Goal: Task Accomplishment & Management: Manage account settings

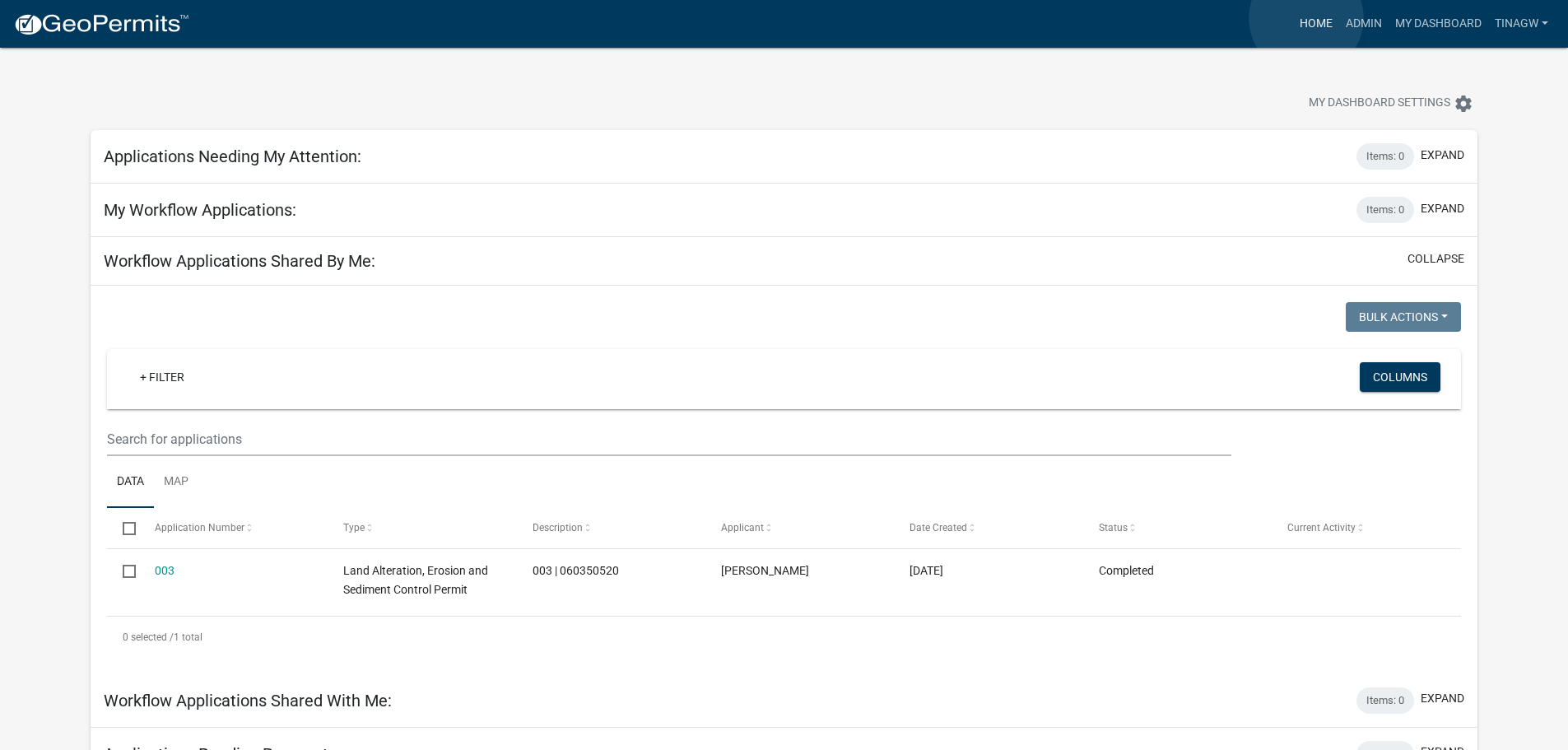
click at [1307, 18] on link "Home" at bounding box center [1316, 23] width 46 height 32
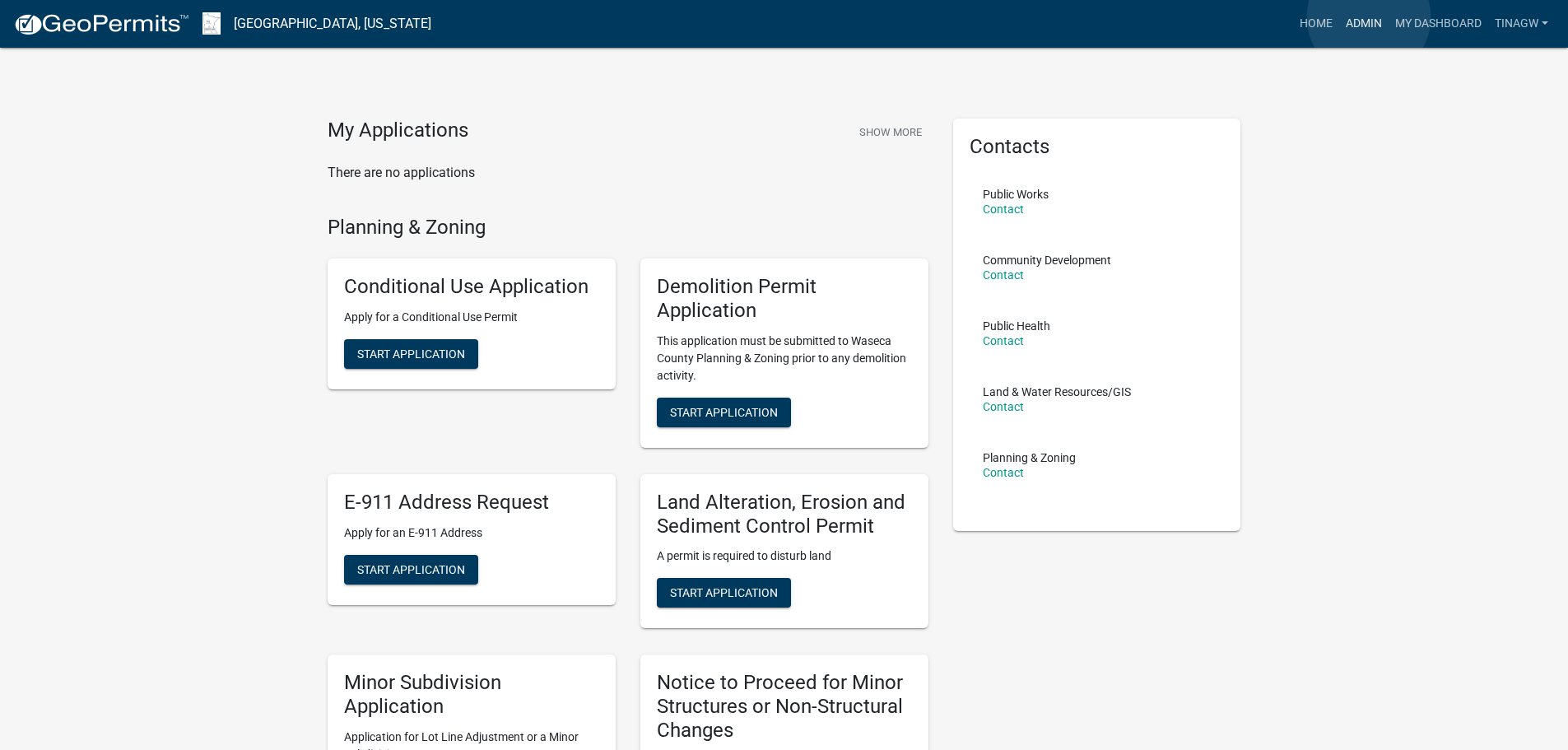
click at [1369, 17] on link "Admin" at bounding box center [1363, 23] width 50 height 32
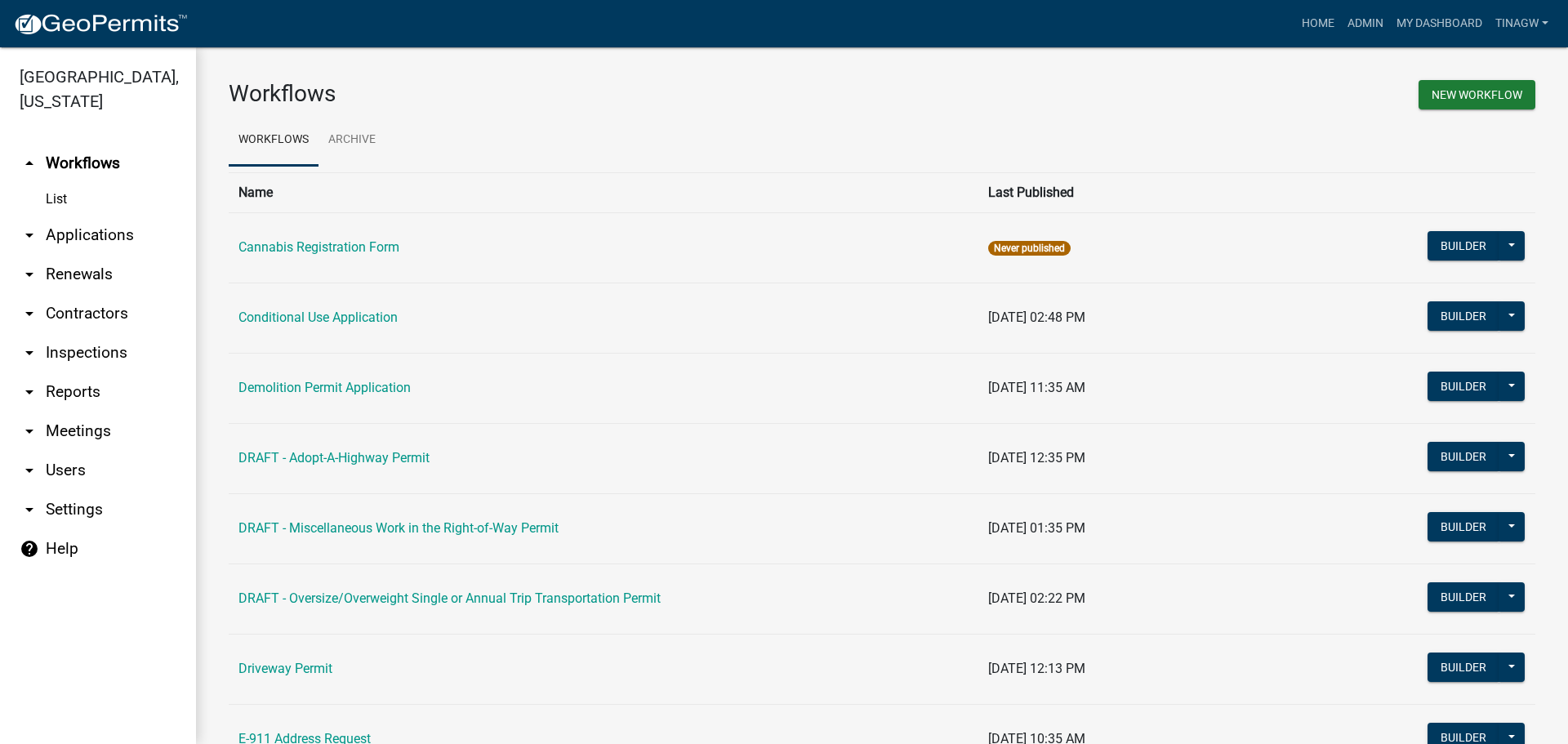
click at [30, 232] on icon "arrow_drop_down" at bounding box center [30, 235] width 20 height 20
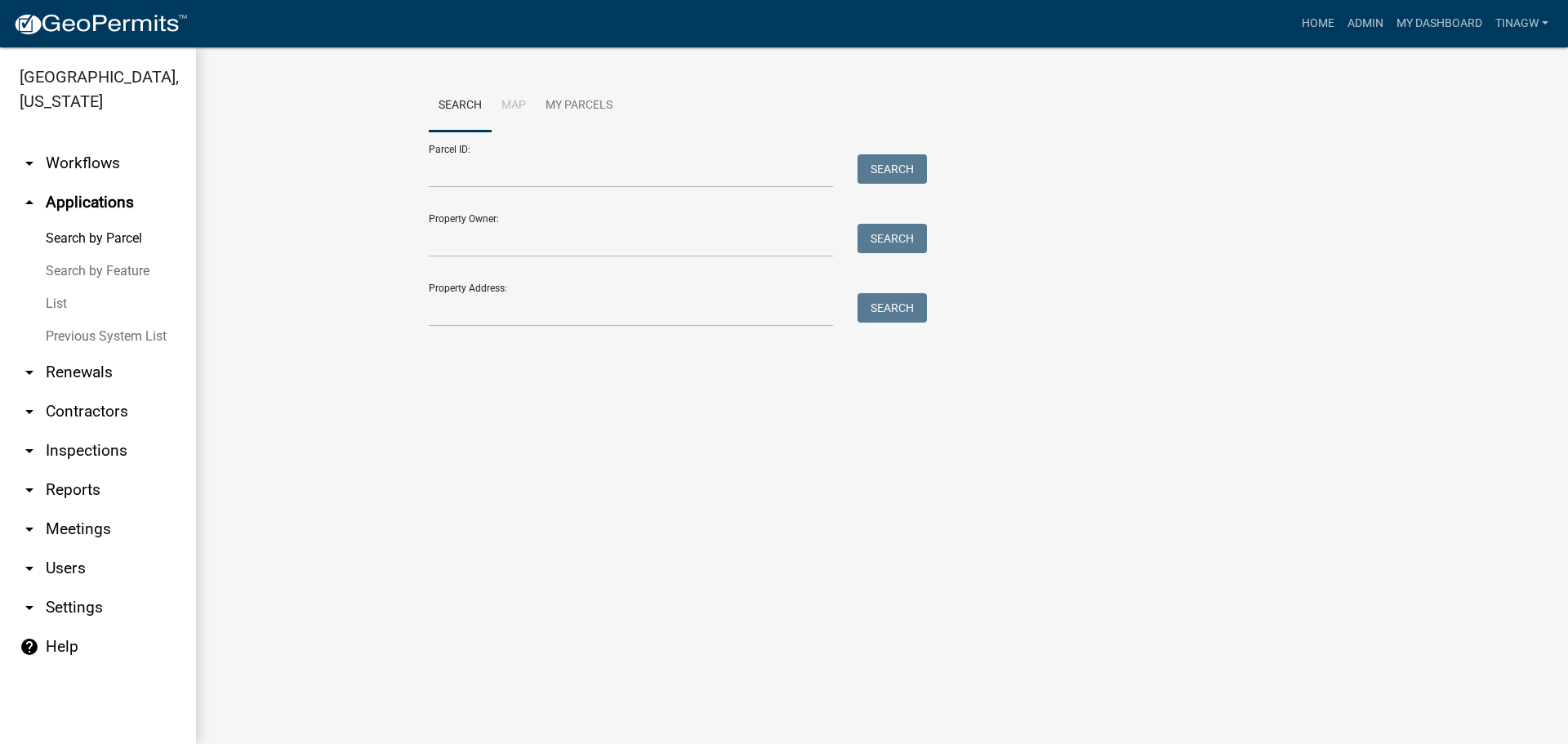
click at [30, 161] on icon "arrow_drop_down" at bounding box center [30, 164] width 20 height 20
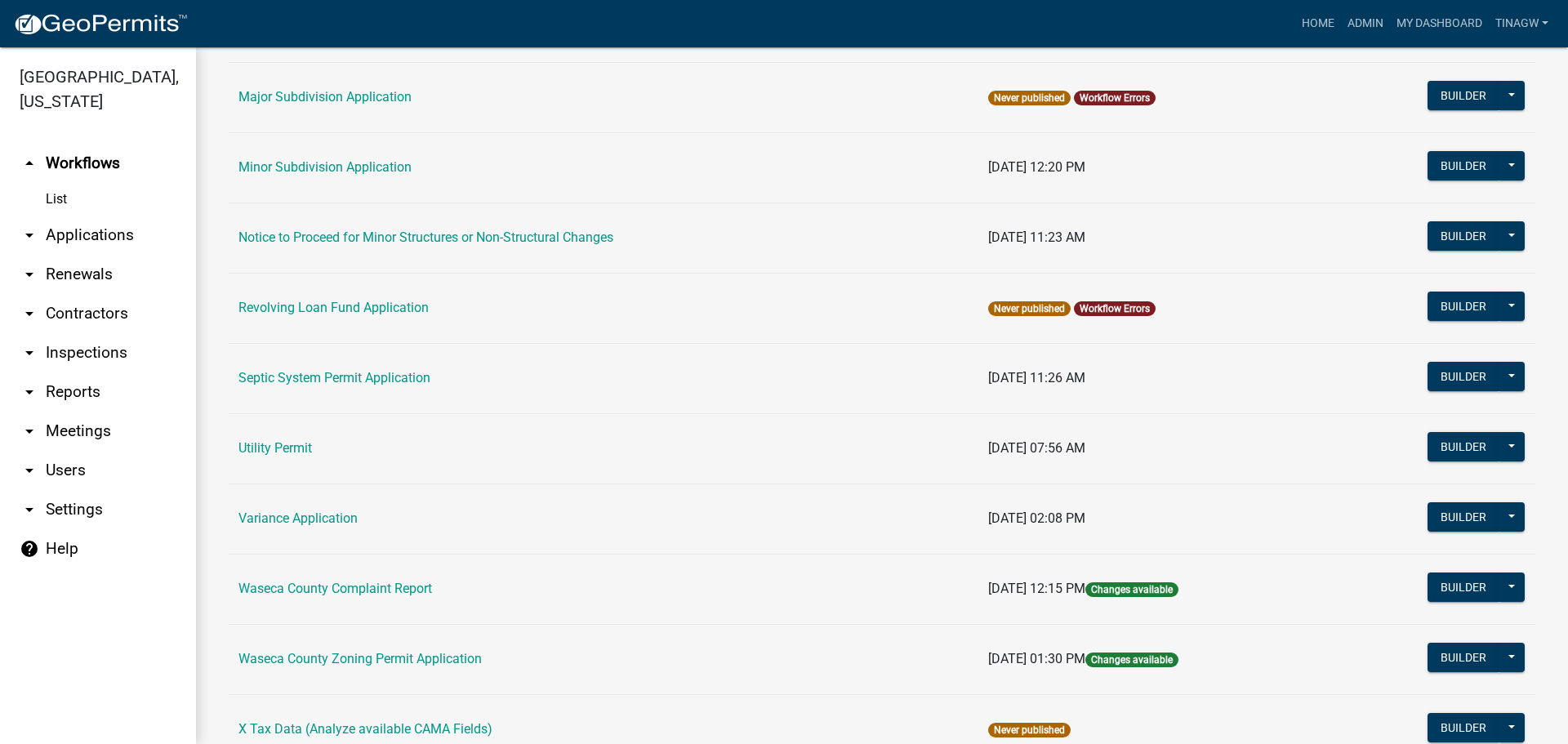
scroll to position [1059, 0]
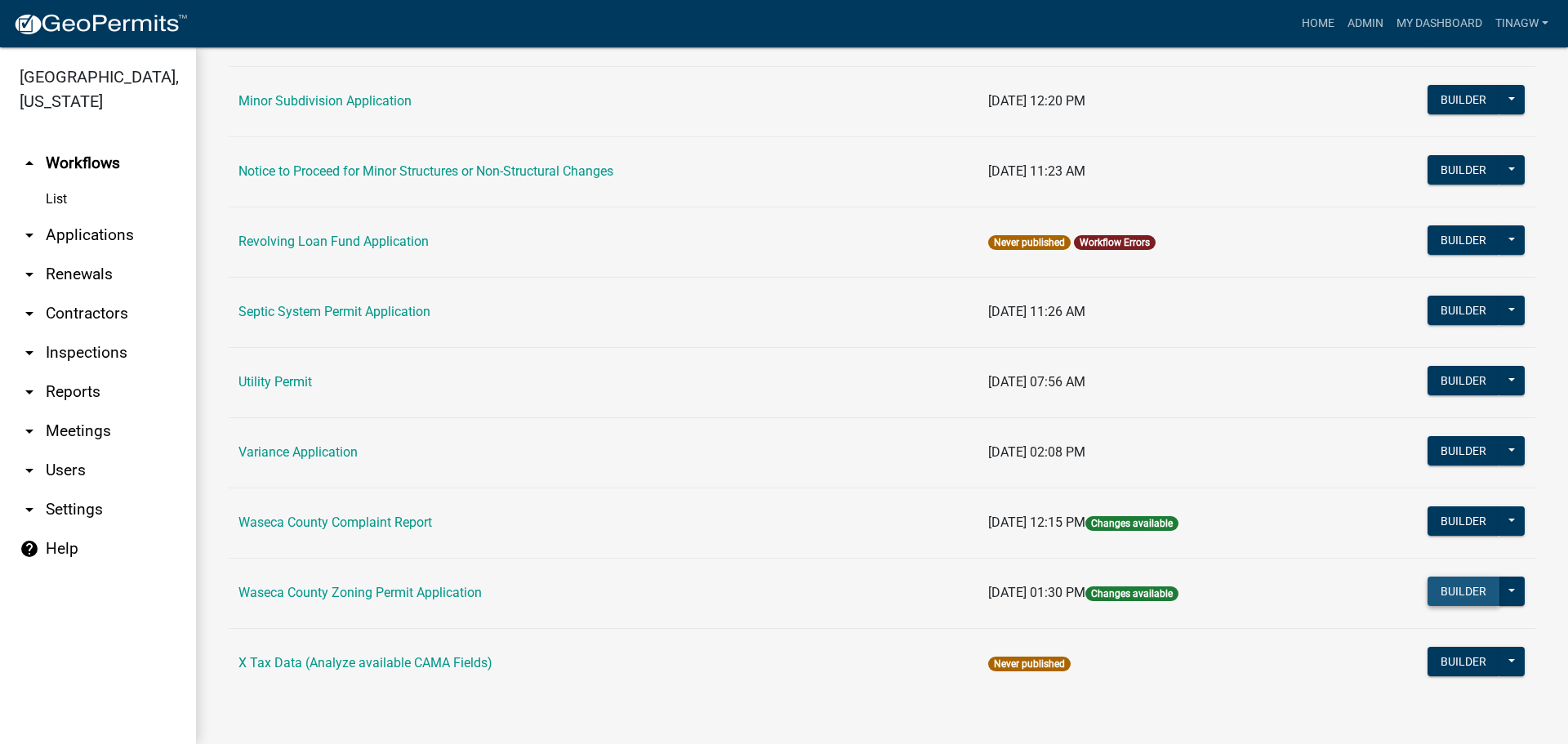
click at [1448, 590] on button "Builder" at bounding box center [1463, 591] width 72 height 30
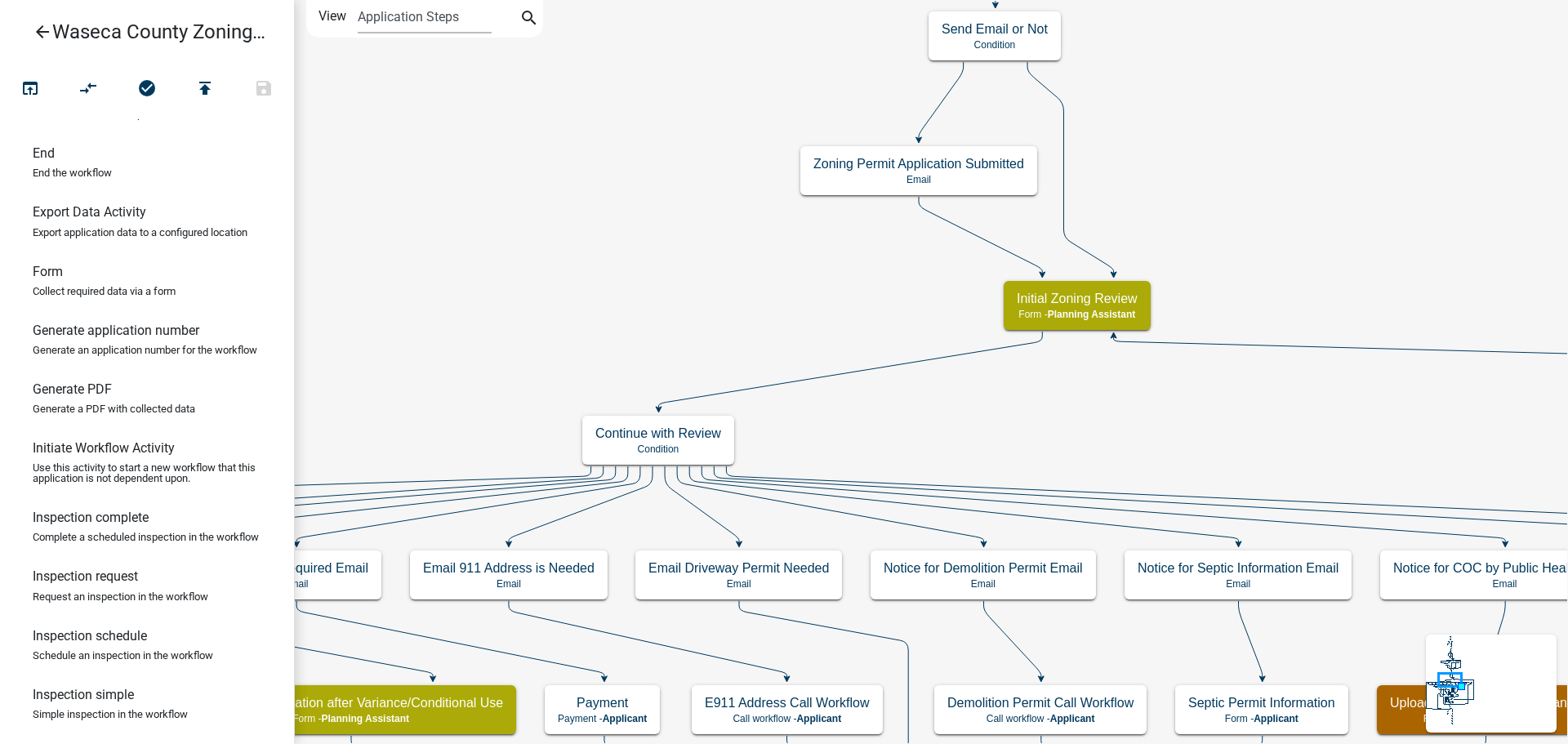
scroll to position [408, 0]
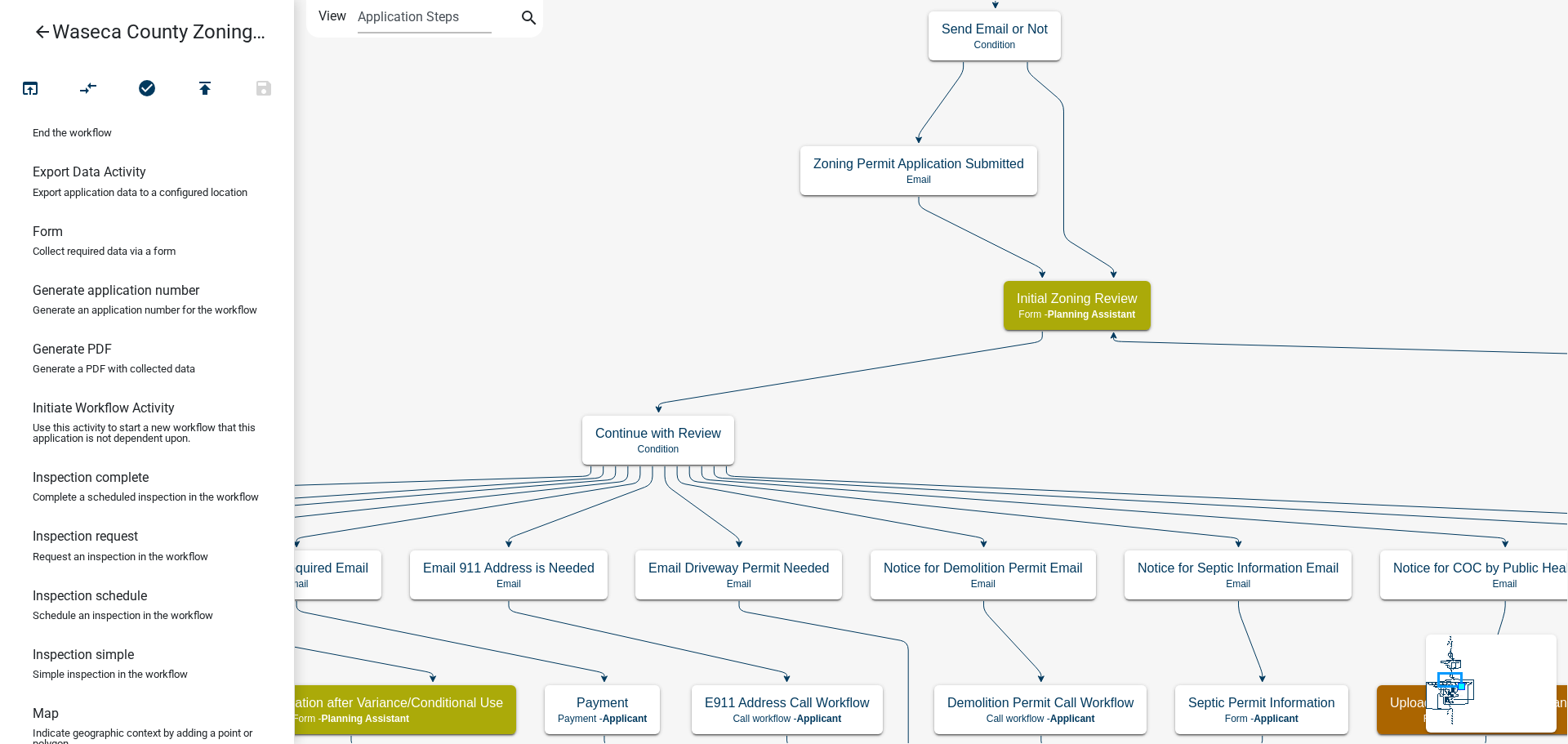
click at [71, 357] on h6 "Generate PDF" at bounding box center [72, 349] width 80 height 15
click at [80, 374] on p "Generate a PDF with collected data" at bounding box center [114, 368] width 163 height 11
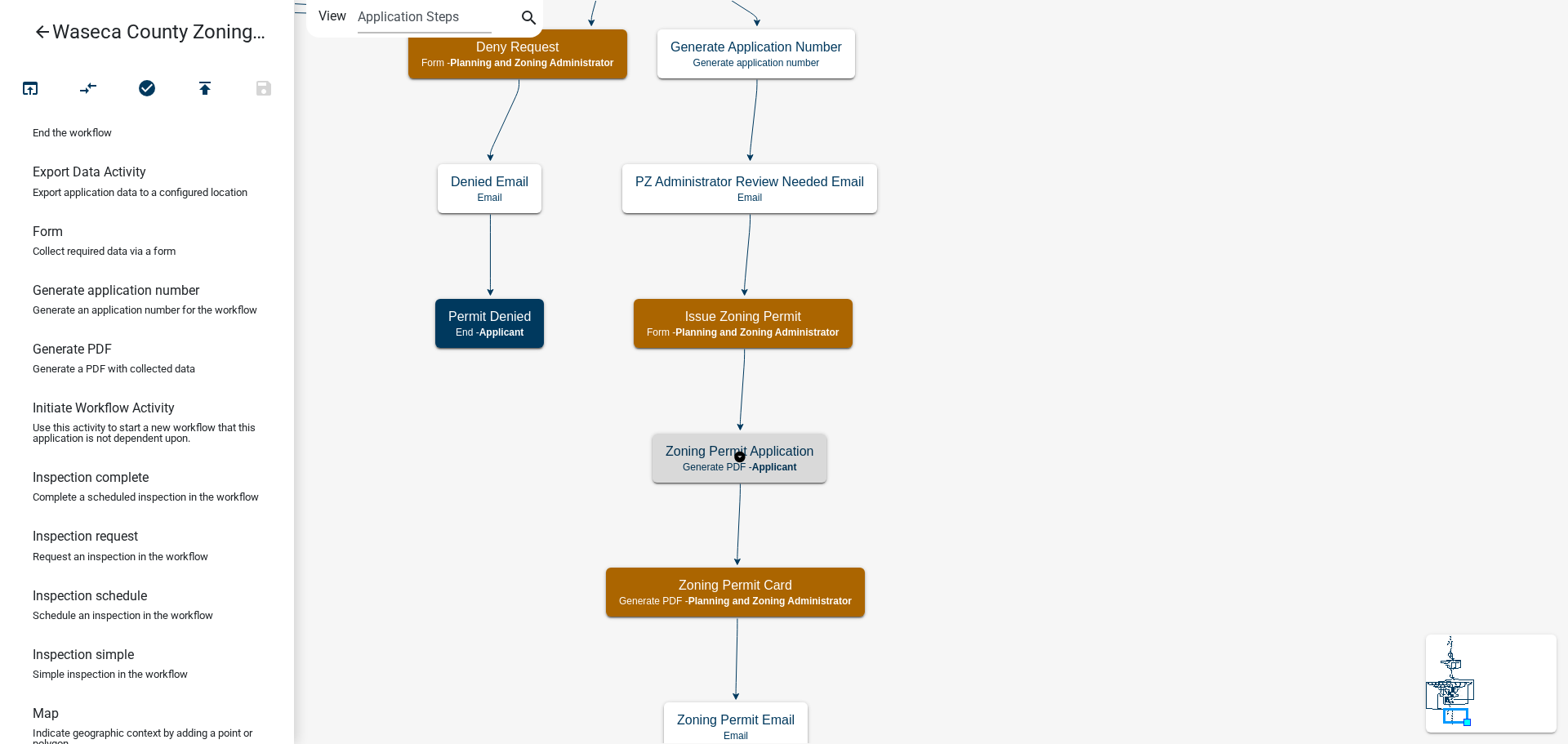
click at [771, 460] on div "Zoning Permit Application Generate PDF - Applicant" at bounding box center [739, 458] width 174 height 49
click at [793, 469] on span "Applicant" at bounding box center [775, 467] width 45 height 12
click at [1129, 436] on icon "Start Start - Applicant Construction Request Form - Applicant Require User Requ…" at bounding box center [1134, 444] width 1679 height 887
click at [95, 374] on p "Generate a PDF with collected data" at bounding box center [114, 368] width 163 height 11
click at [96, 357] on h6 "Generate PDF" at bounding box center [72, 349] width 80 height 15
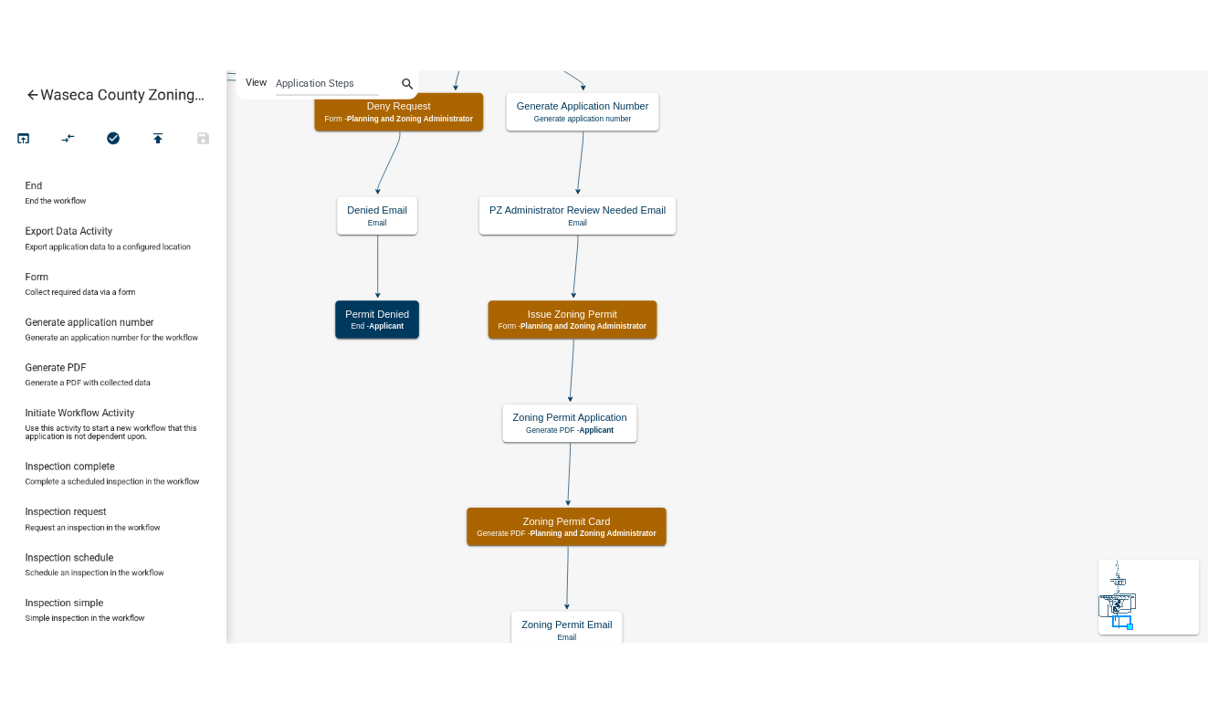
scroll to position [383, 0]
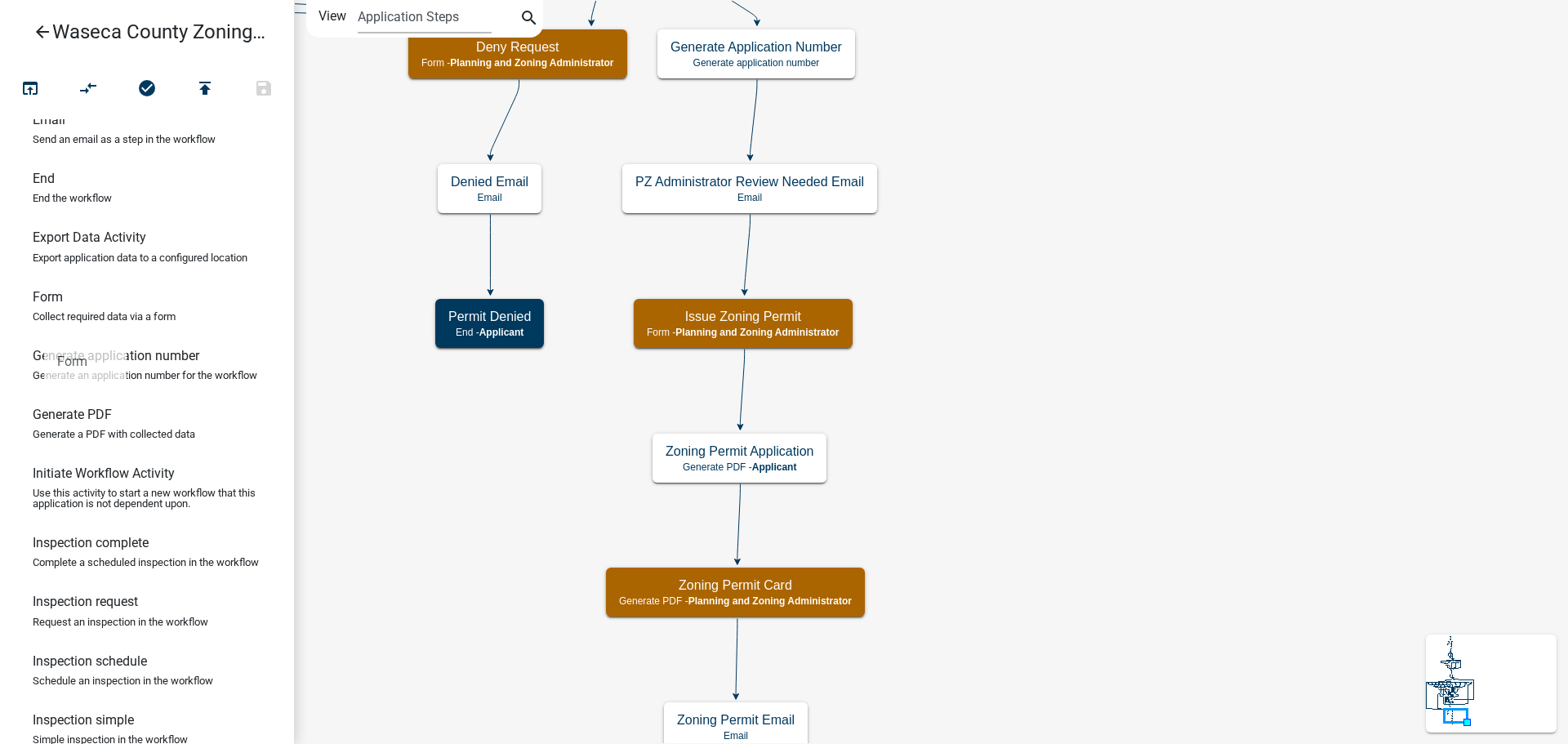
click at [44, 305] on h6 "Form" at bounding box center [48, 296] width 30 height 15
click at [72, 363] on h6 "Generate application number" at bounding box center [116, 355] width 166 height 15
click at [99, 422] on h6 "Generate PDF" at bounding box center [72, 414] width 80 height 15
click at [133, 439] on p "Generate a PDF with collected data" at bounding box center [114, 434] width 163 height 11
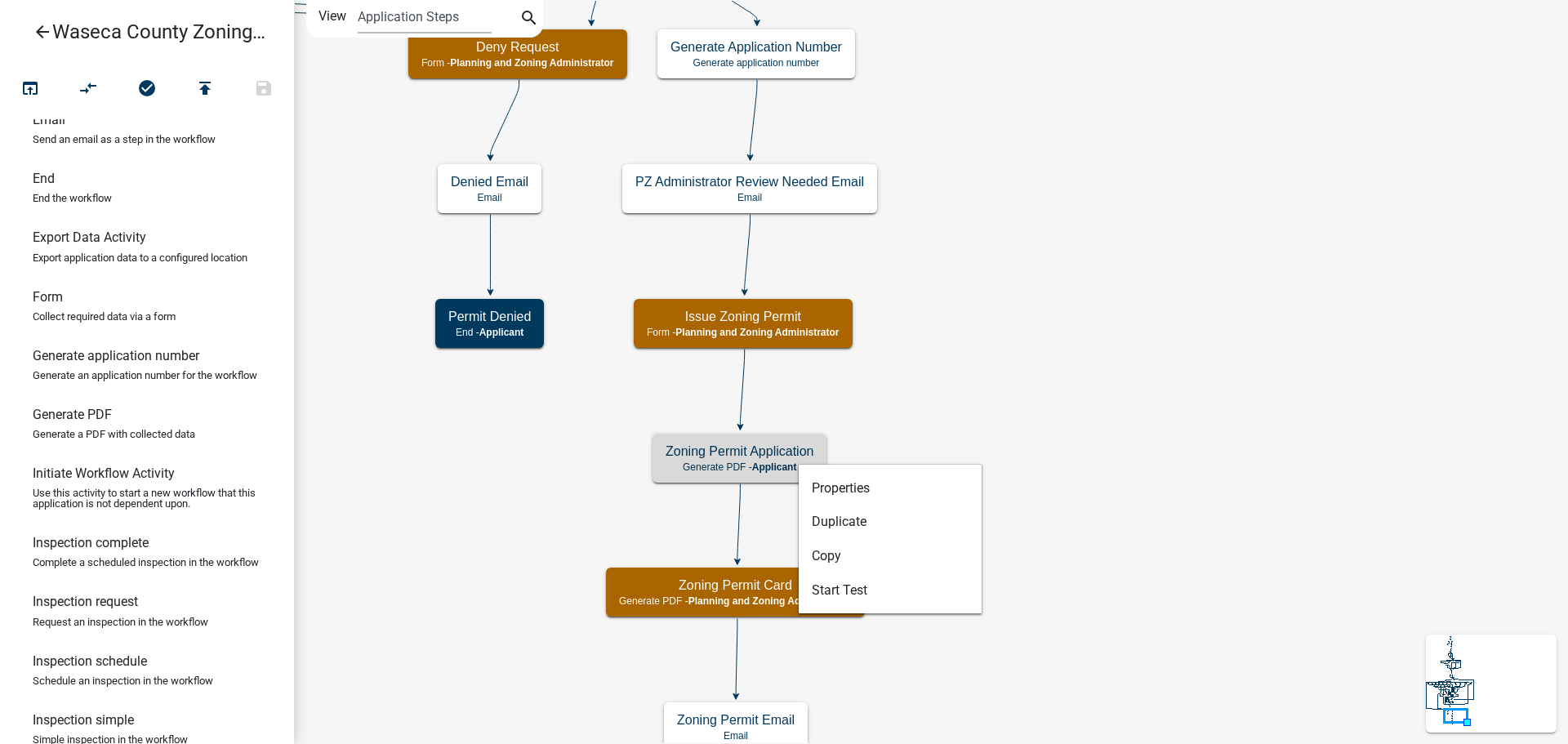
click at [1072, 389] on icon "Start Start - Applicant Construction Request Form - Applicant Require User Requ…" at bounding box center [1134, 444] width 1679 height 887
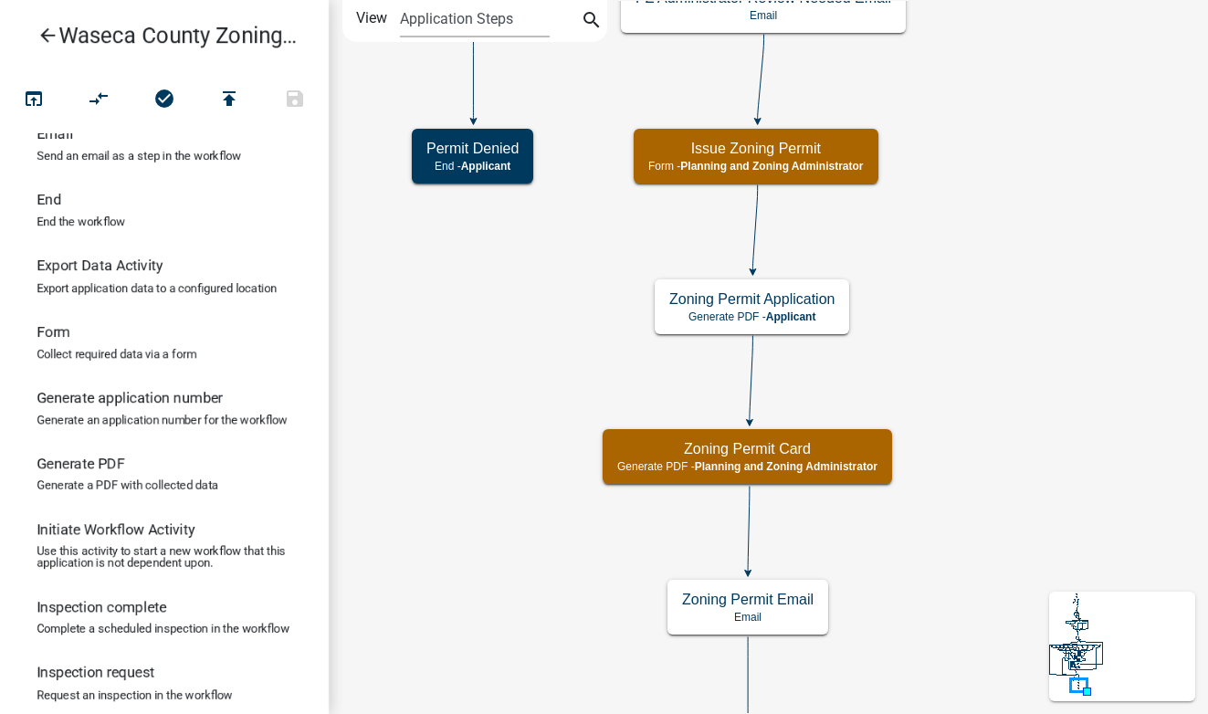
click at [1001, 220] on icon "Start Start - Applicant Construction Request Form - Applicant Require User Requ…" at bounding box center [1231, 394] width 1802 height 787
click at [50, 34] on icon "arrow_back" at bounding box center [48, 38] width 22 height 26
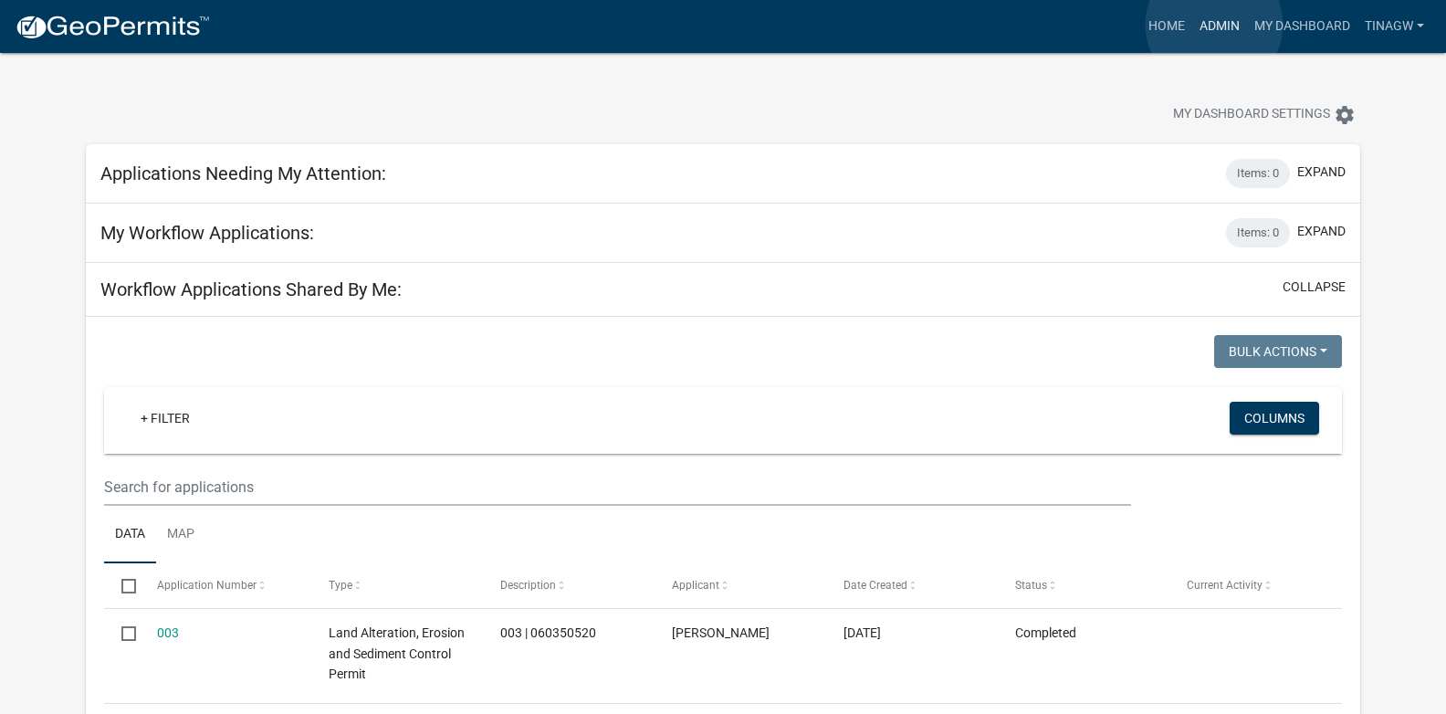
click at [1214, 25] on link "Admin" at bounding box center [1219, 26] width 55 height 35
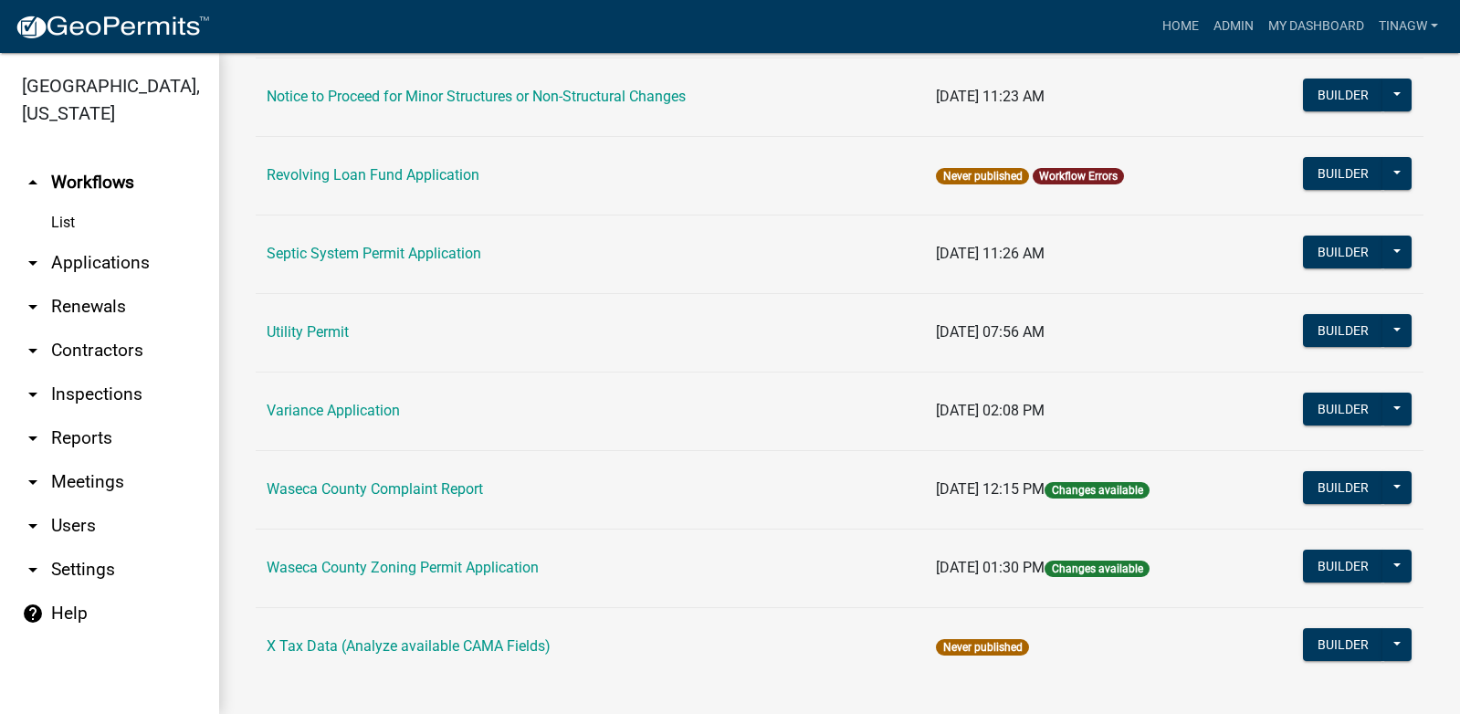
scroll to position [1302, 0]
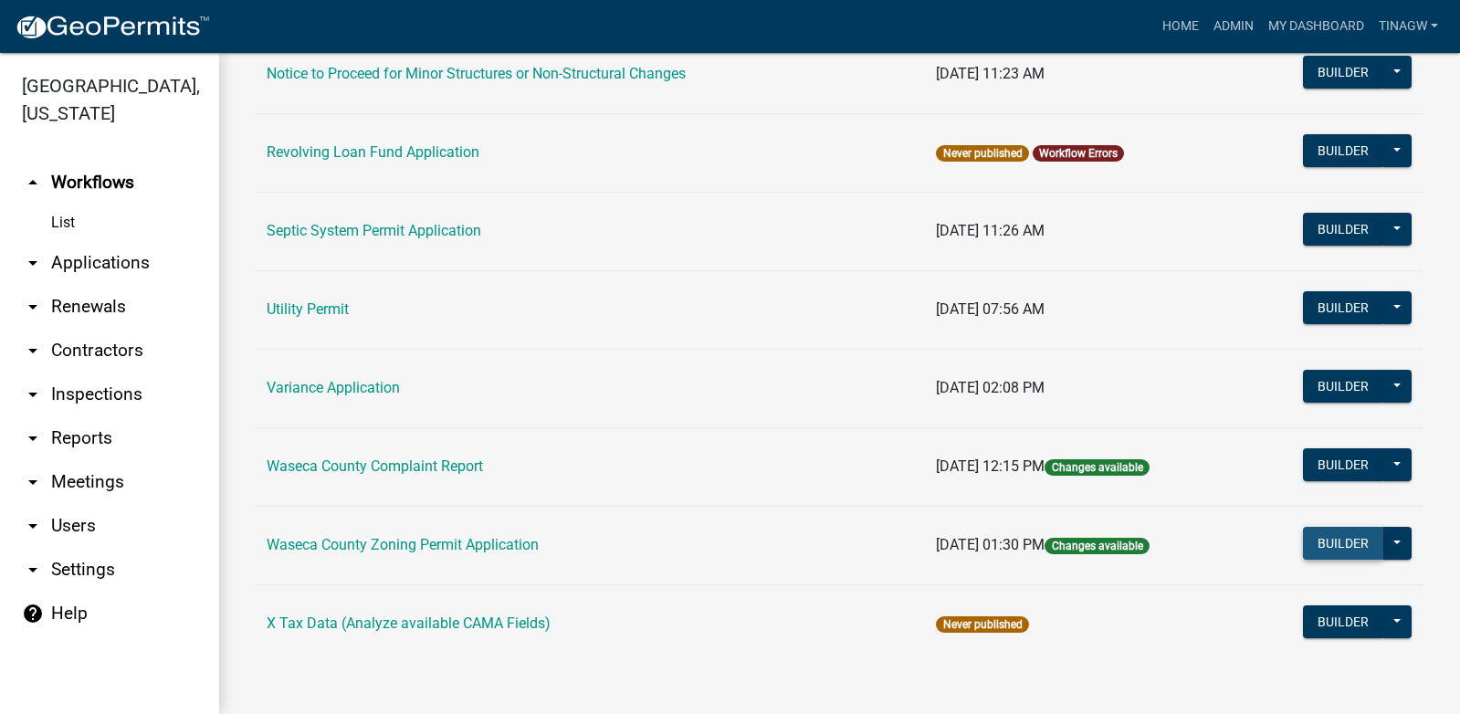
click at [1333, 539] on button "Builder" at bounding box center [1343, 543] width 80 height 33
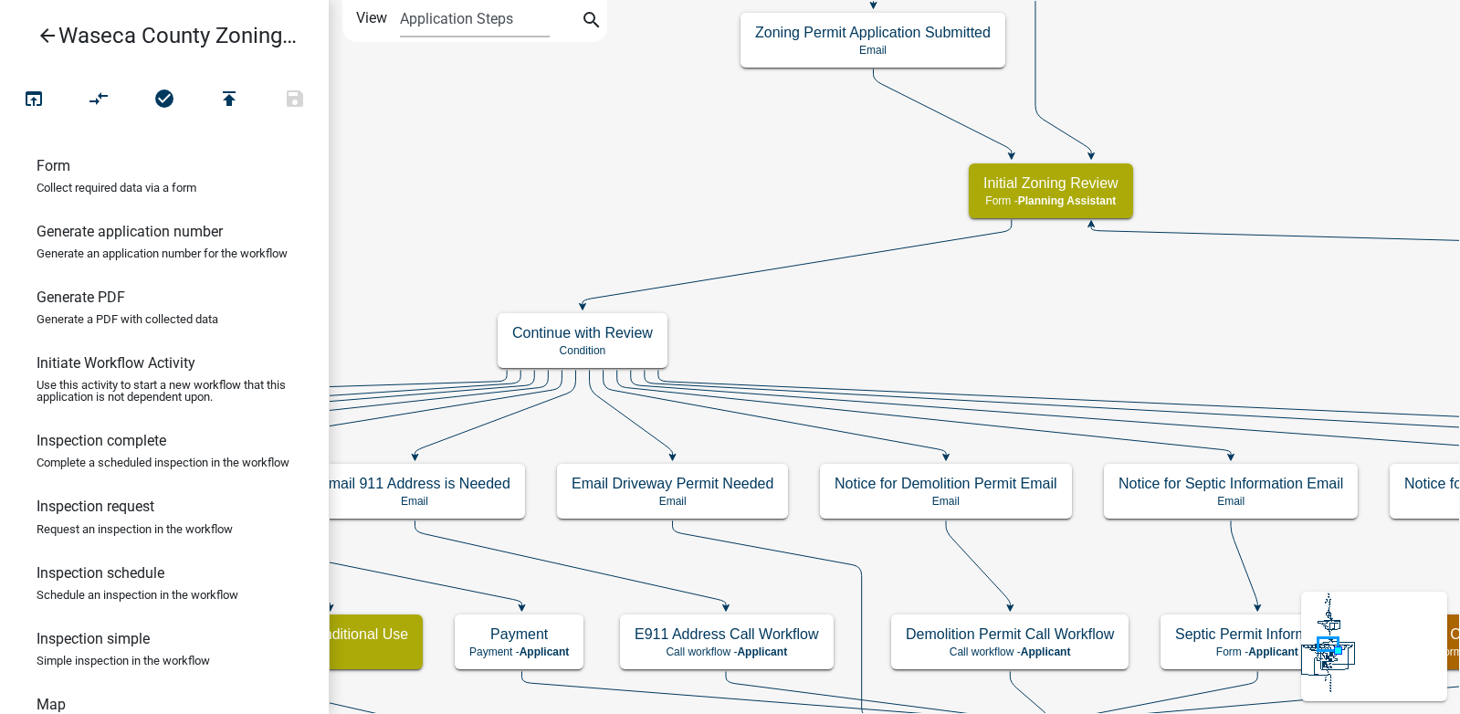
scroll to position [639, 0]
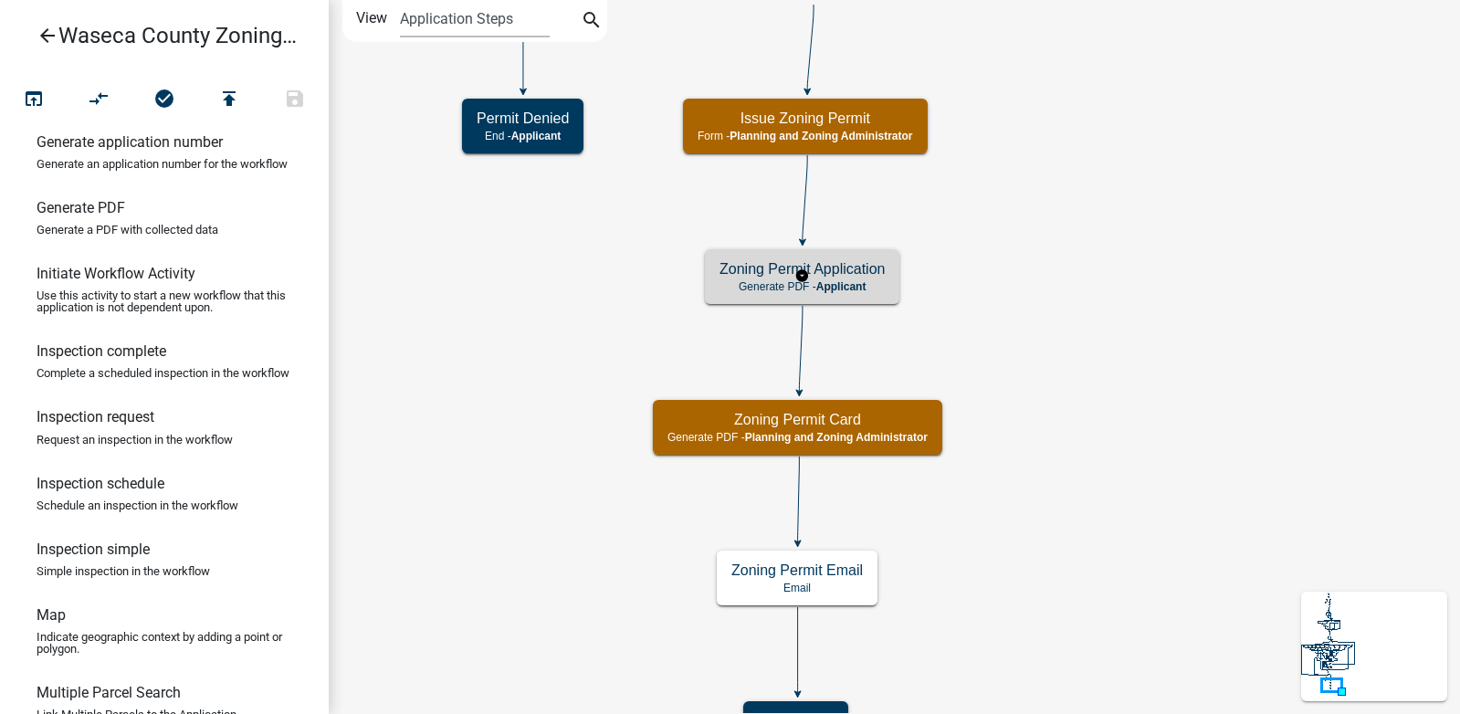
click at [839, 284] on span "Applicant" at bounding box center [841, 286] width 50 height 13
click at [774, 274] on h5 "Zoning Permit Application" at bounding box center [801, 268] width 165 height 17
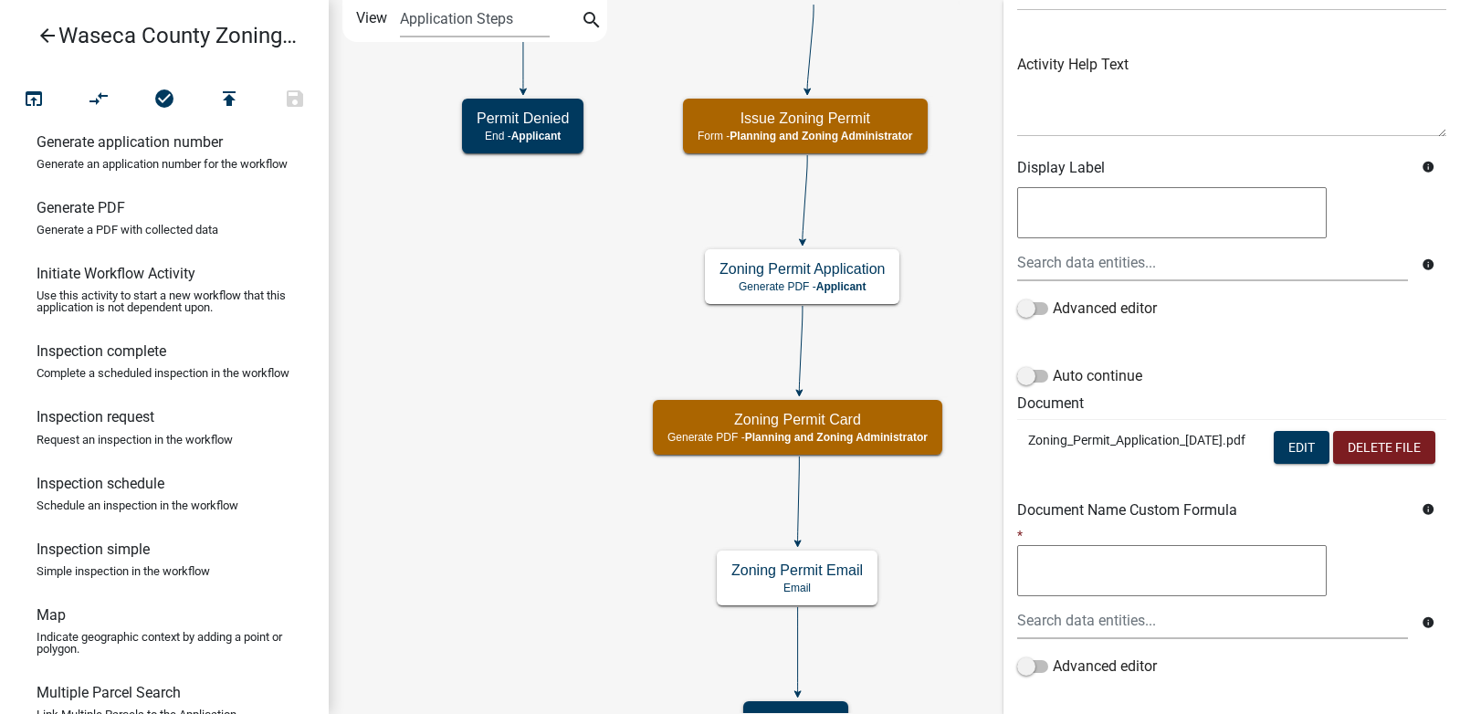
scroll to position [183, 0]
click at [1201, 437] on p "Zoning_Permit_Application_8.21.25.pdf" at bounding box center [1138, 438] width 221 height 19
click at [1064, 441] on p "Zoning_Permit_Application_8.21.25.pdf" at bounding box center [1138, 438] width 221 height 19
click at [1060, 438] on p "Zoning_Permit_Application_8.21.25.pdf" at bounding box center [1138, 438] width 221 height 19
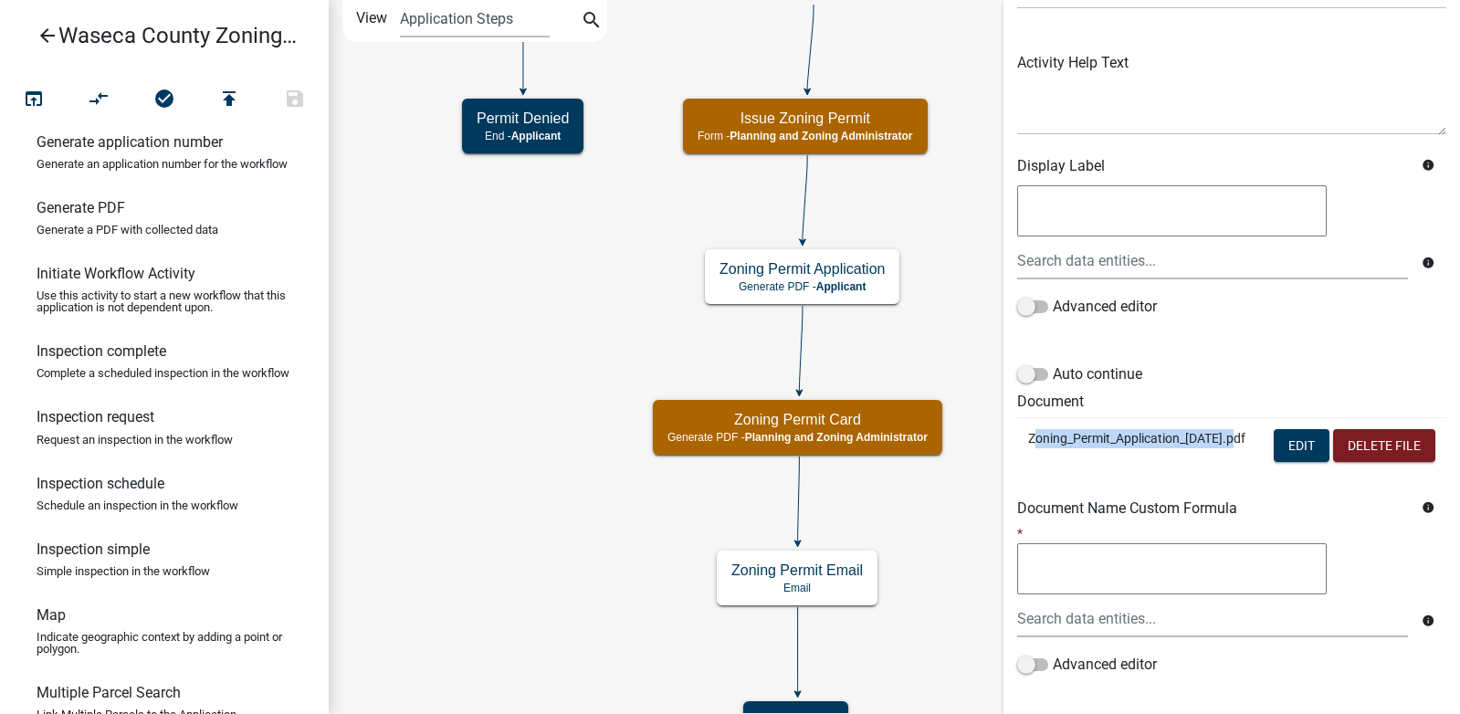
click at [1139, 477] on td "Zoning_Permit_Application_8.21.25.pdf" at bounding box center [1138, 447] width 243 height 60
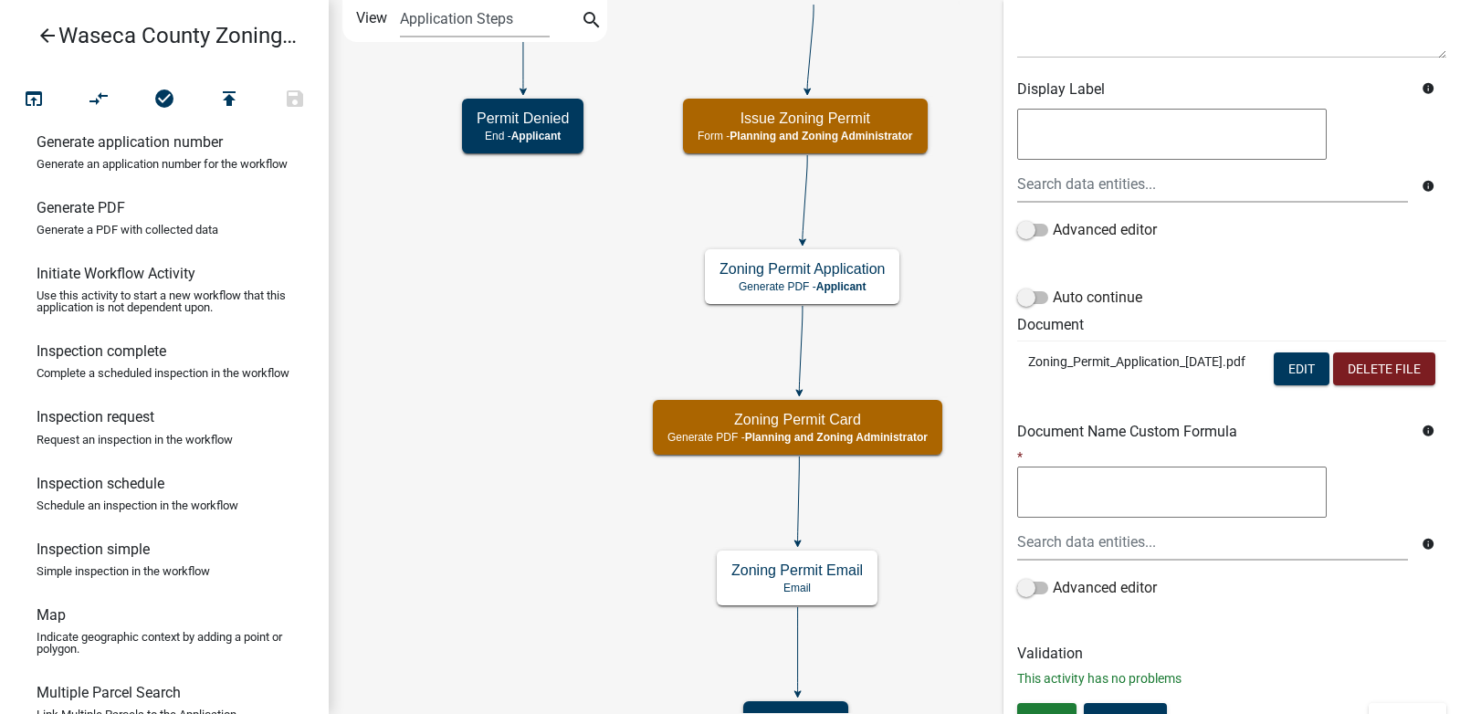
scroll to position [323, 0]
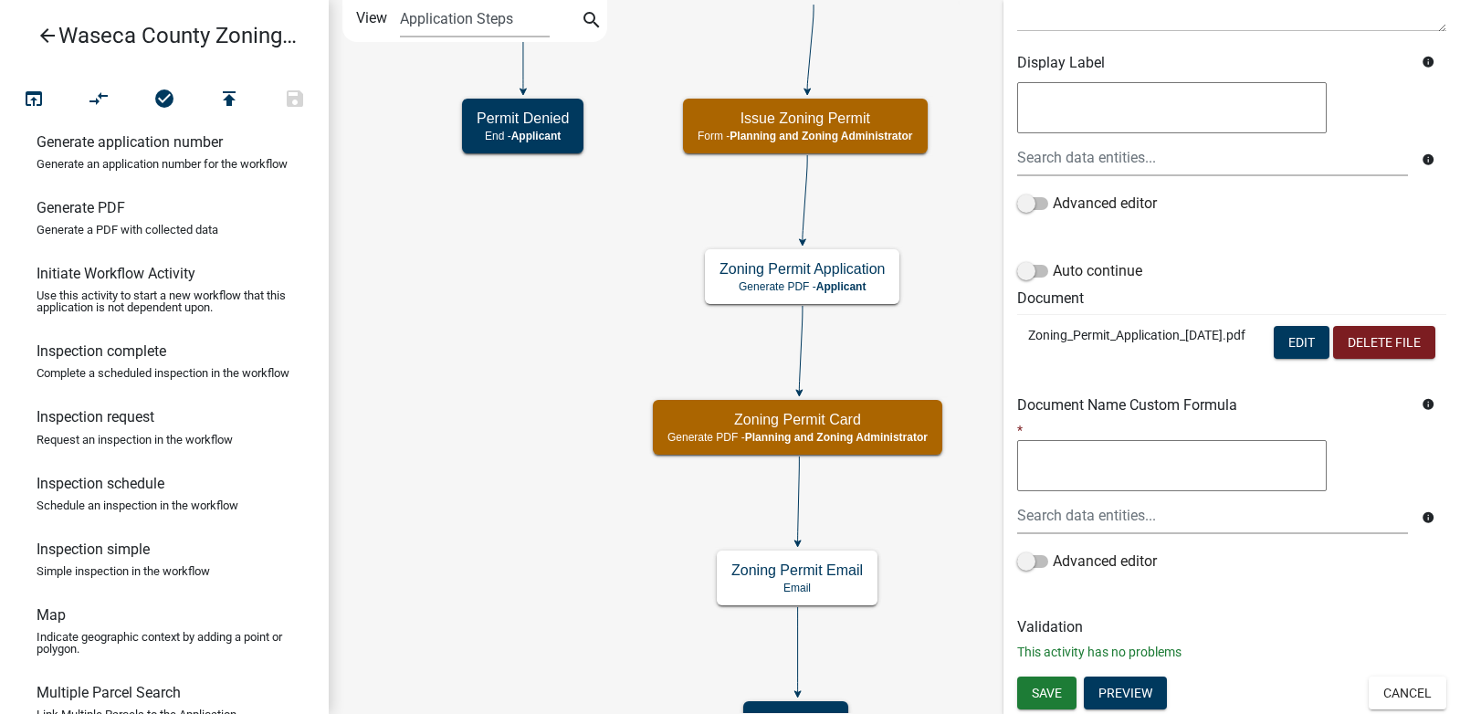
click at [1112, 326] on p "Zoning_Permit_Application_8.21.25.pdf" at bounding box center [1138, 335] width 221 height 19
click at [1075, 326] on p "Zoning_Permit_Application_8.21.25.pdf" at bounding box center [1138, 335] width 221 height 19
click at [1035, 326] on p "Zoning_Permit_Application_8.21.25.pdf" at bounding box center [1138, 335] width 221 height 19
click at [1098, 326] on p "Zoning_Permit_Application_8.21.25.pdf" at bounding box center [1138, 335] width 221 height 19
click at [1299, 326] on button "Edit" at bounding box center [1302, 342] width 56 height 33
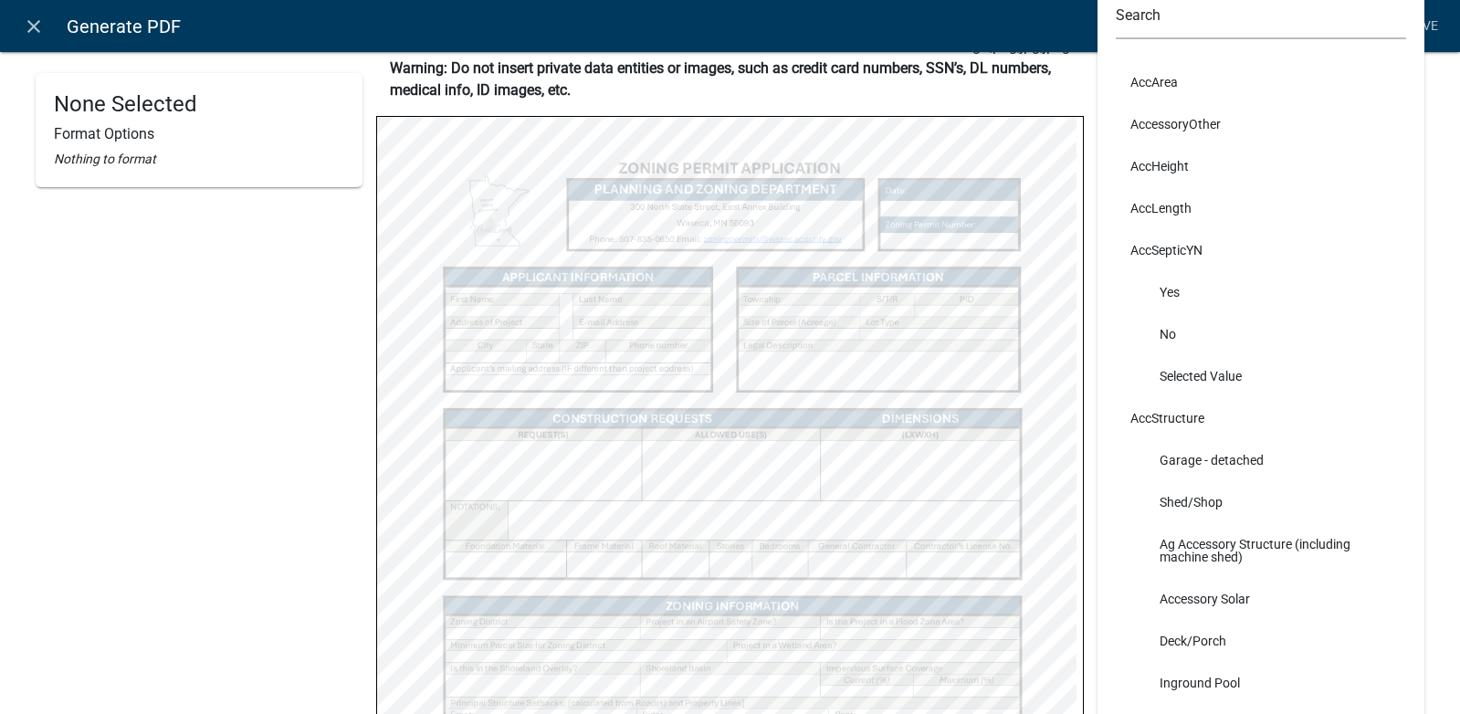
scroll to position [0, 0]
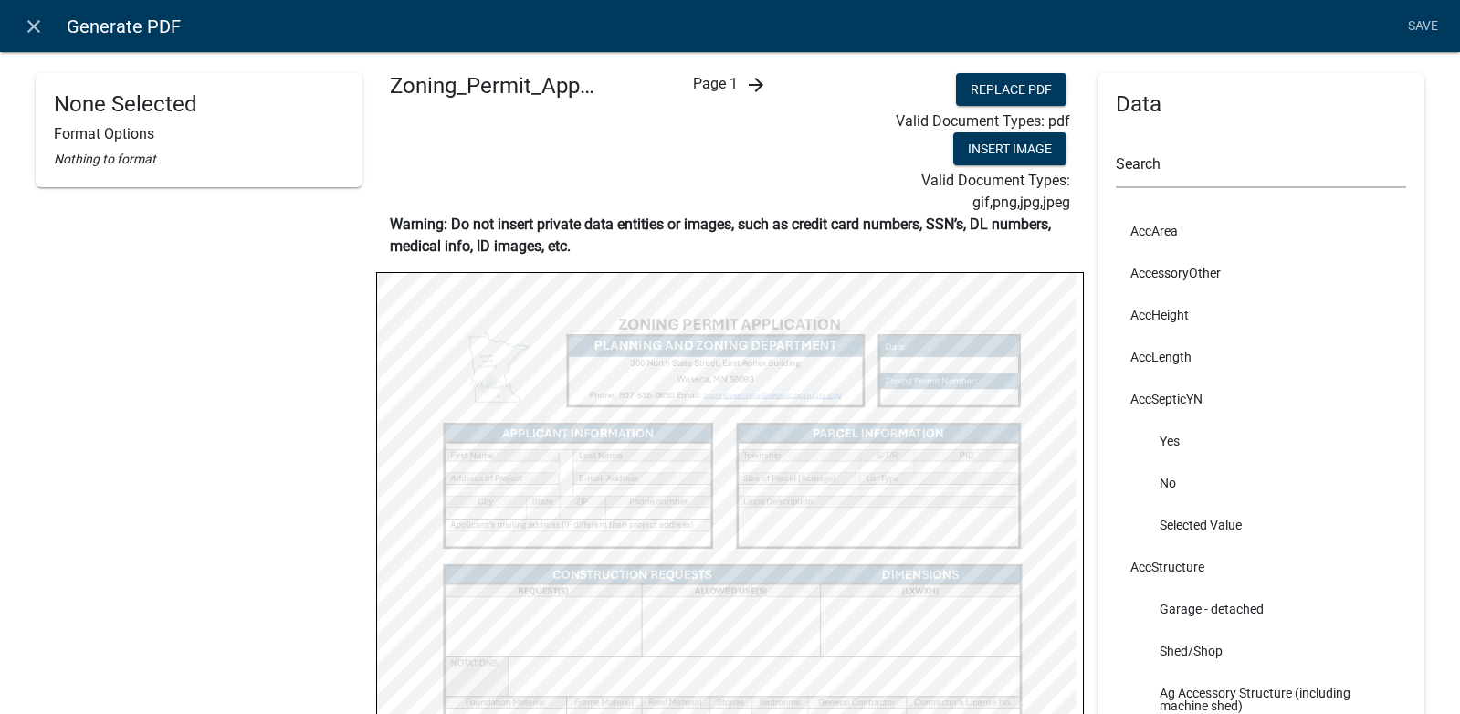
click at [751, 80] on icon "arrow_forward" at bounding box center [756, 85] width 22 height 22
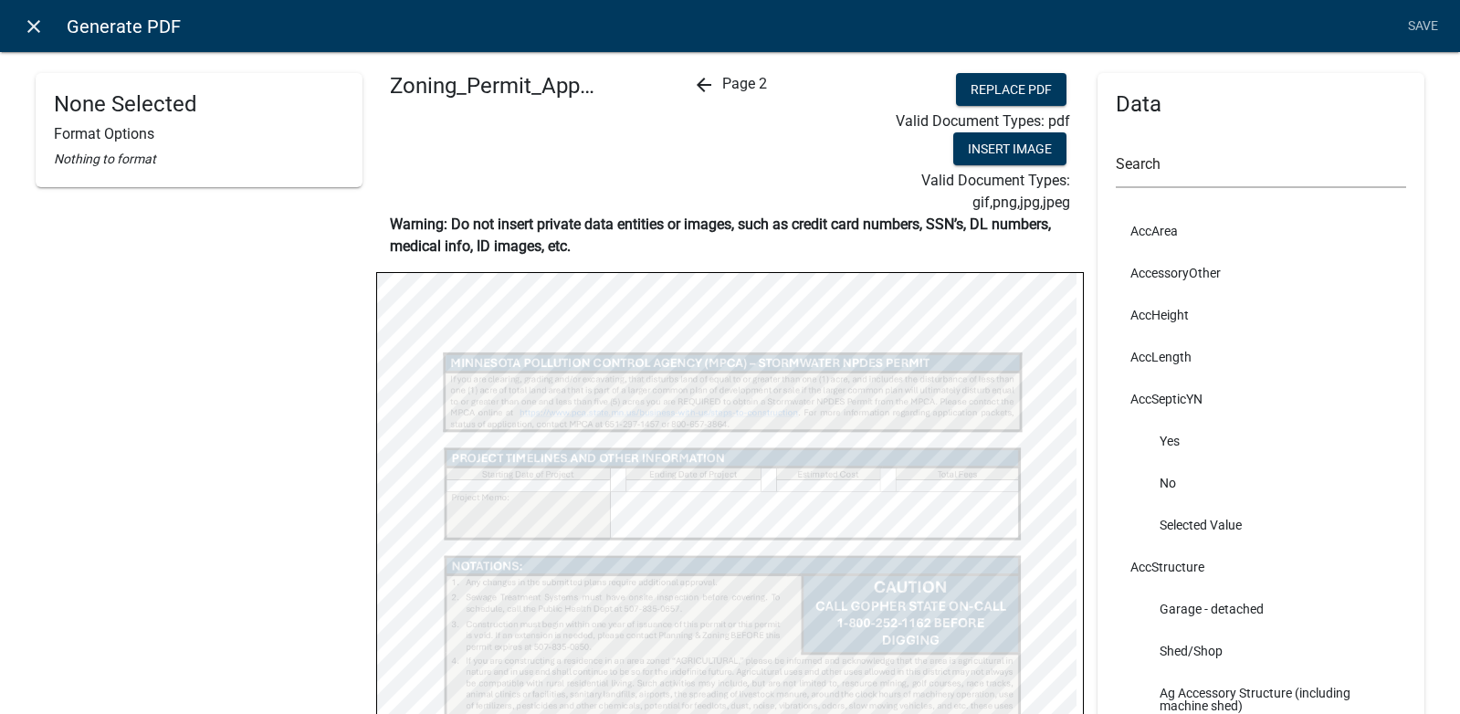
click at [31, 22] on icon "close" at bounding box center [34, 27] width 22 height 22
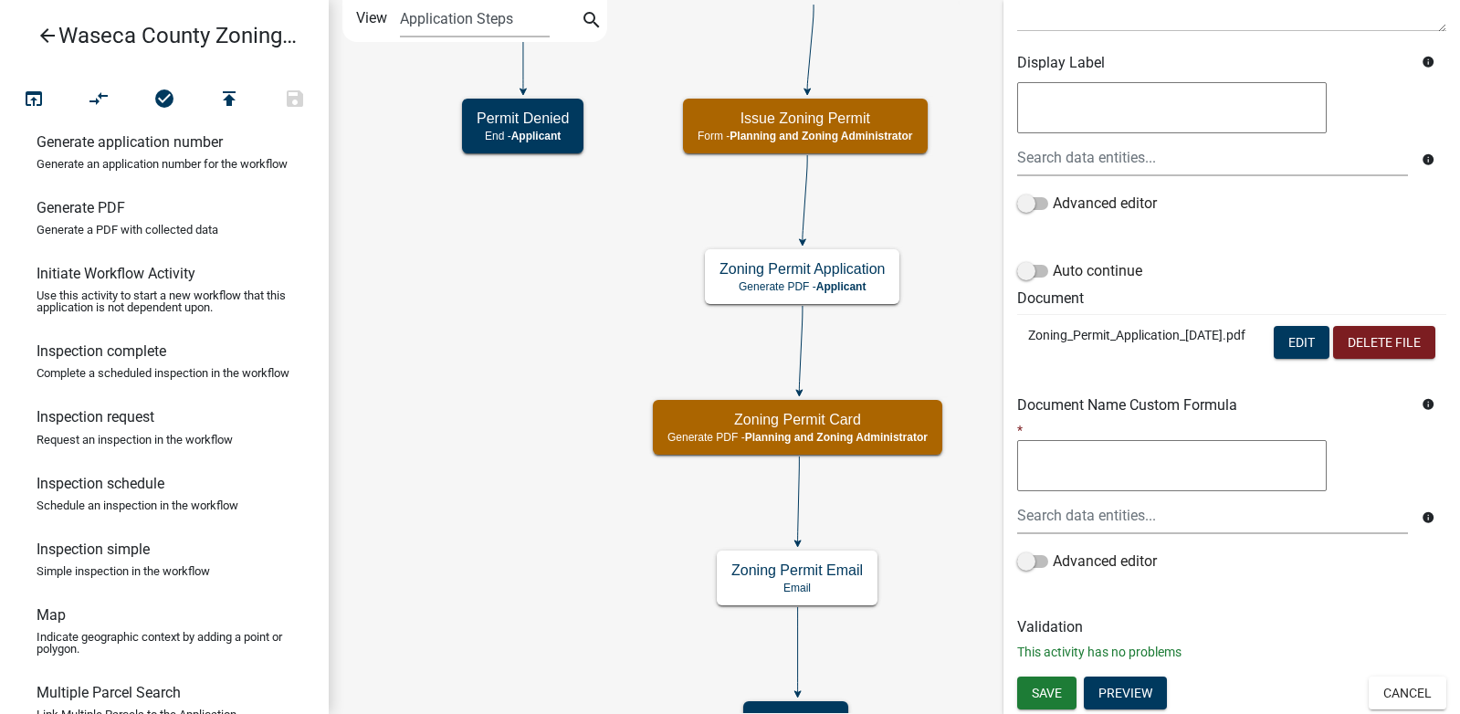
click at [47, 30] on icon "arrow_back" at bounding box center [48, 38] width 22 height 26
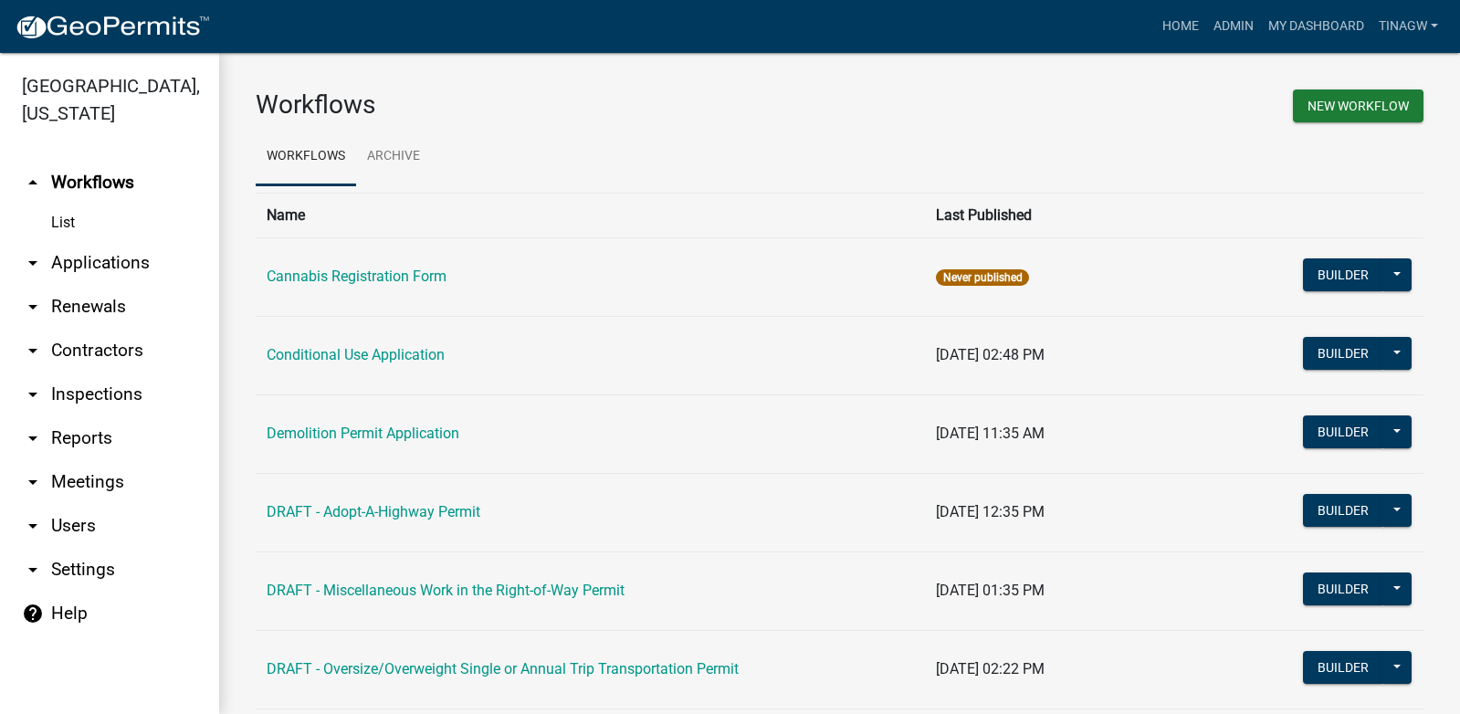
click at [75, 267] on link "arrow_drop_down Applications" at bounding box center [109, 263] width 219 height 44
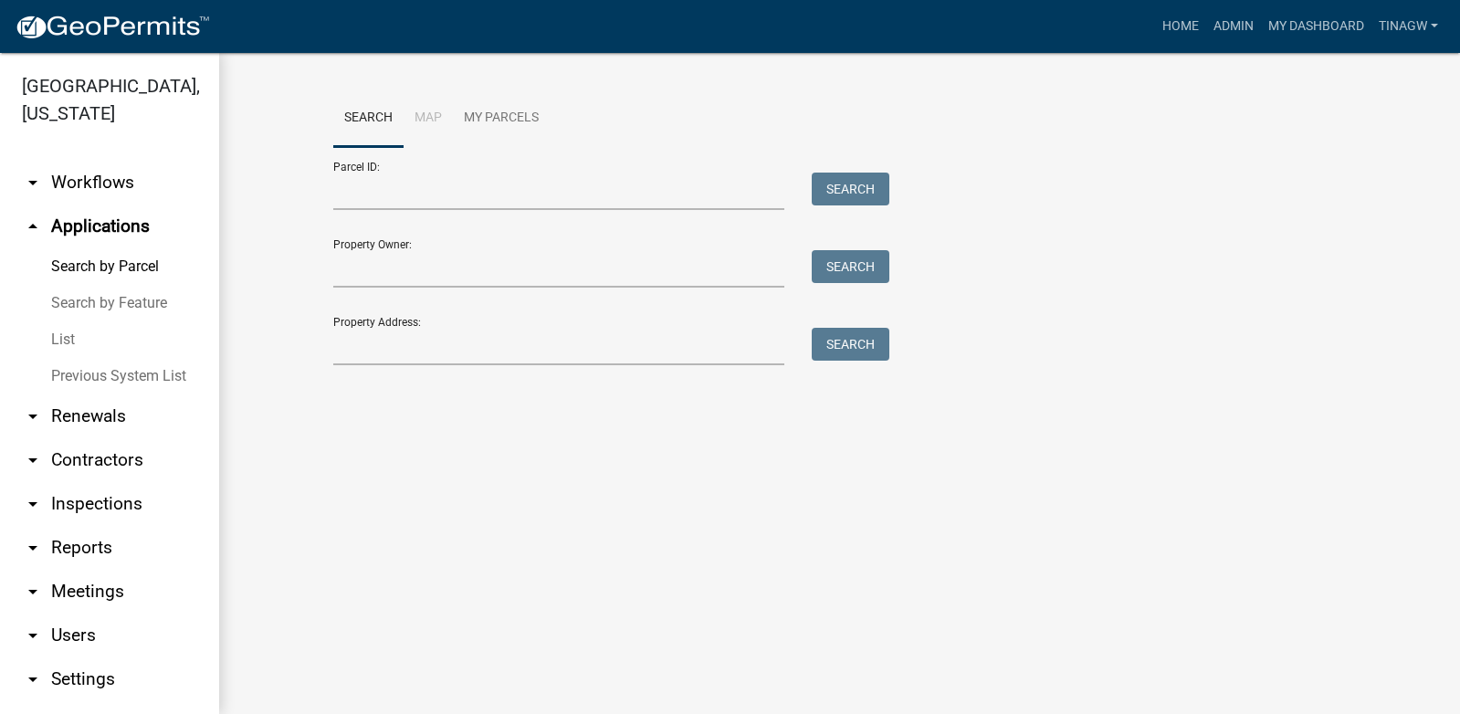
click at [61, 330] on link "List" at bounding box center [109, 339] width 219 height 37
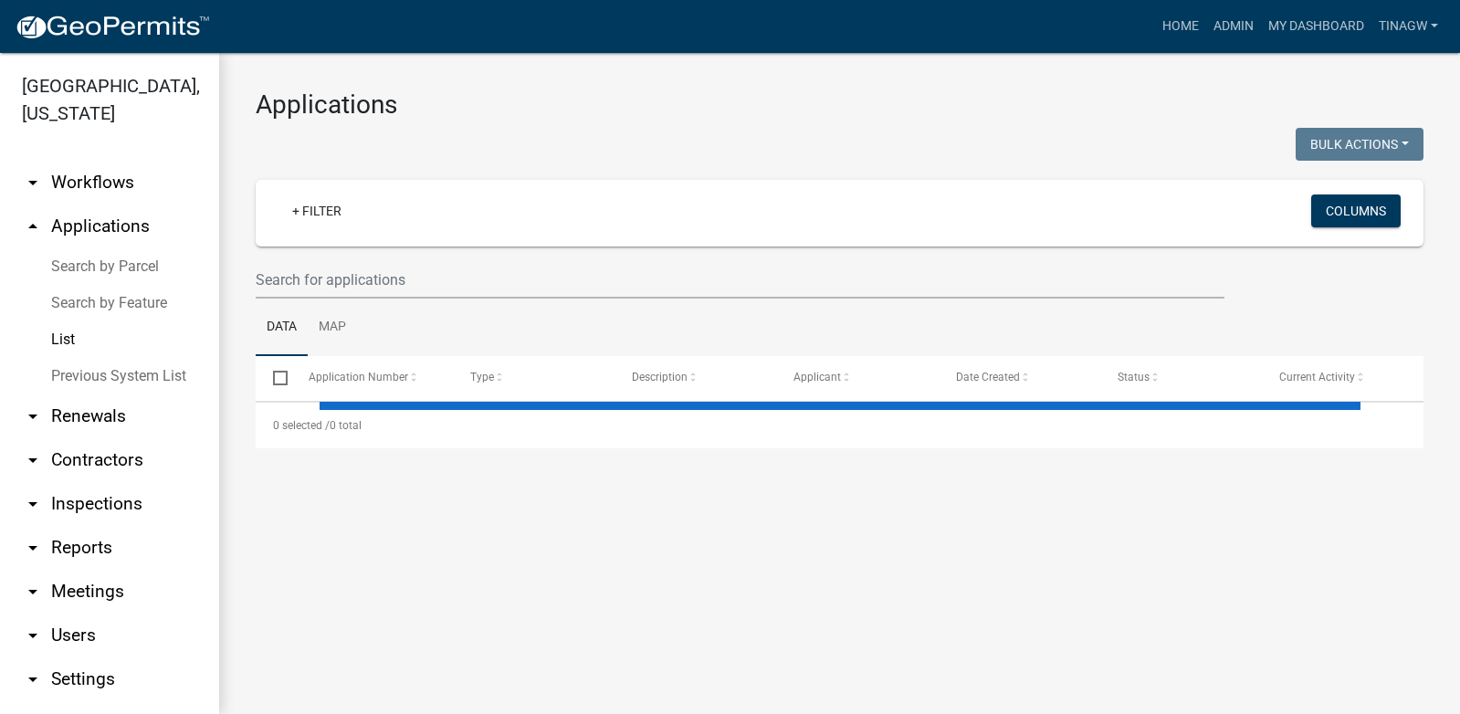
select select "1: 25"
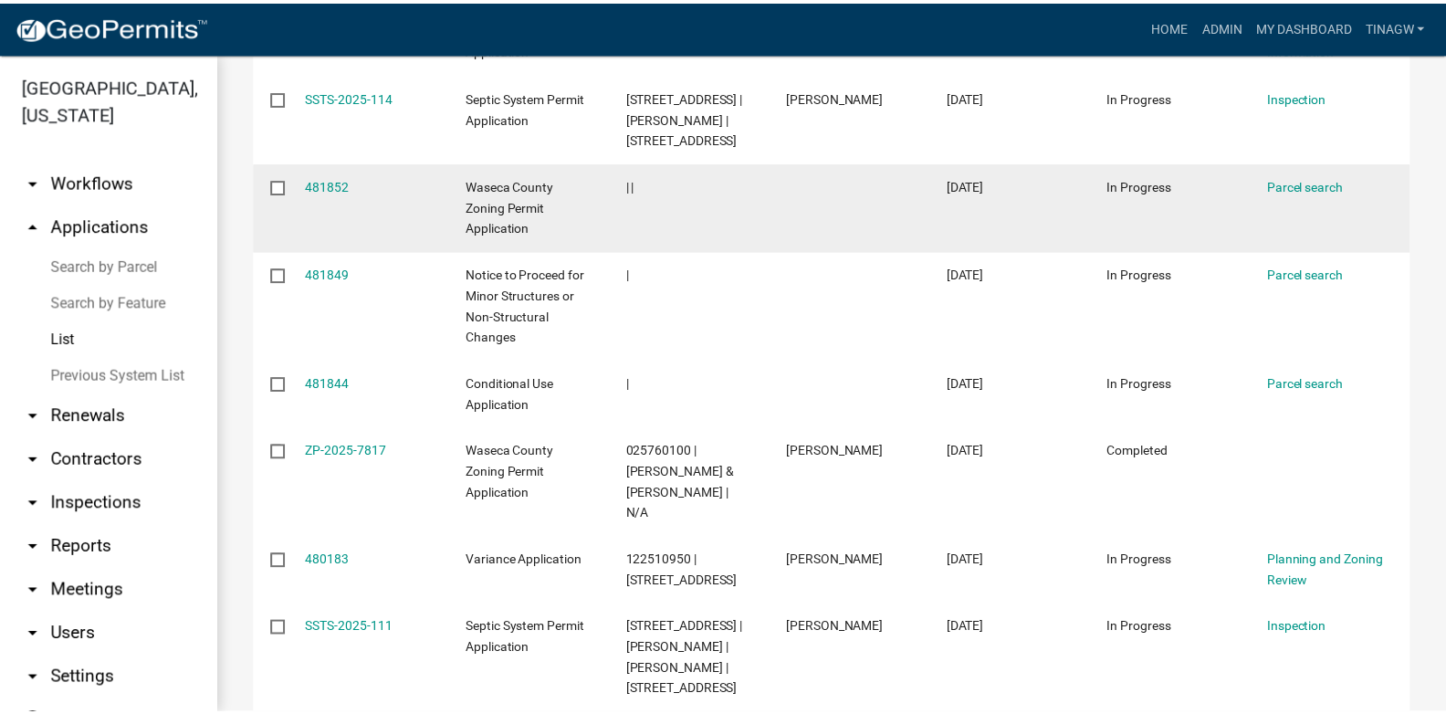
scroll to position [639, 0]
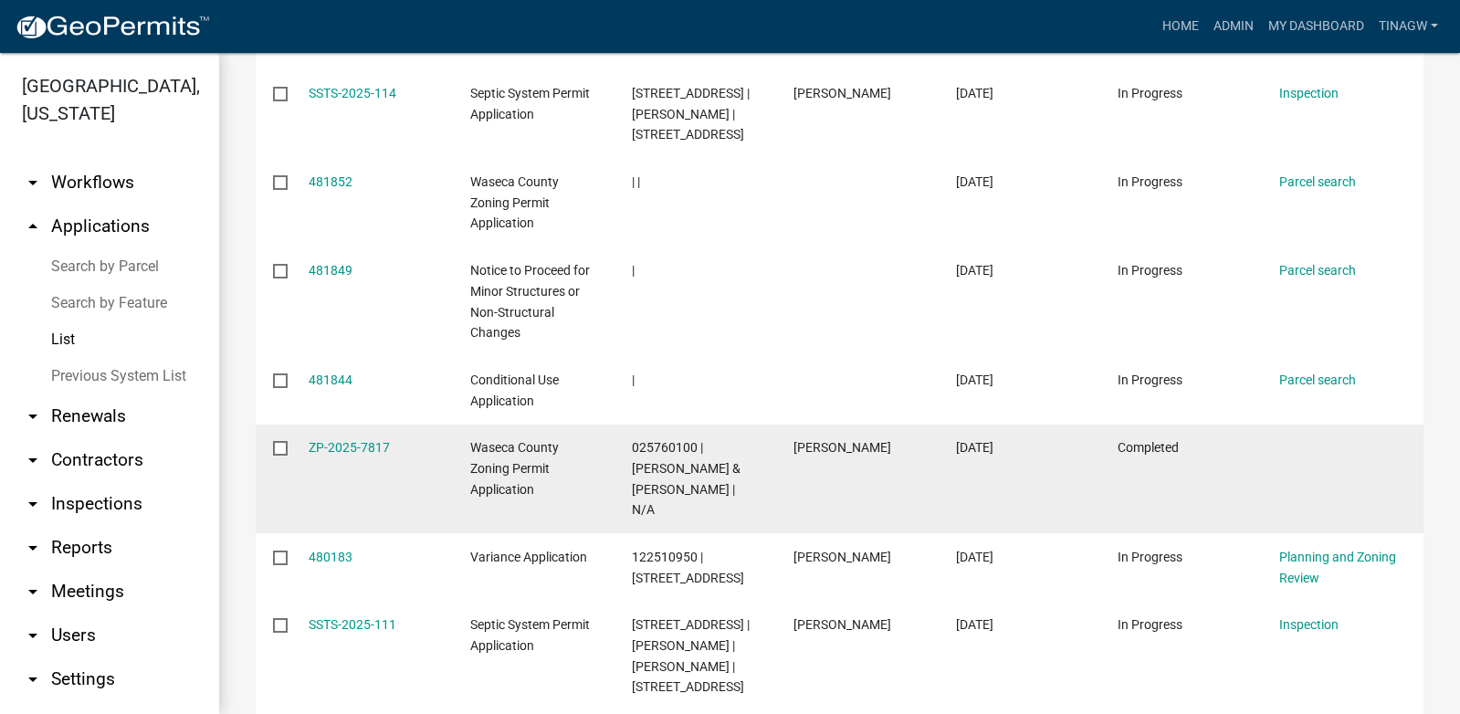
click at [489, 453] on span "Waseca County Zoning Permit Application" at bounding box center [514, 468] width 89 height 57
click at [375, 452] on link "ZP-2025-7817" at bounding box center [349, 447] width 81 height 15
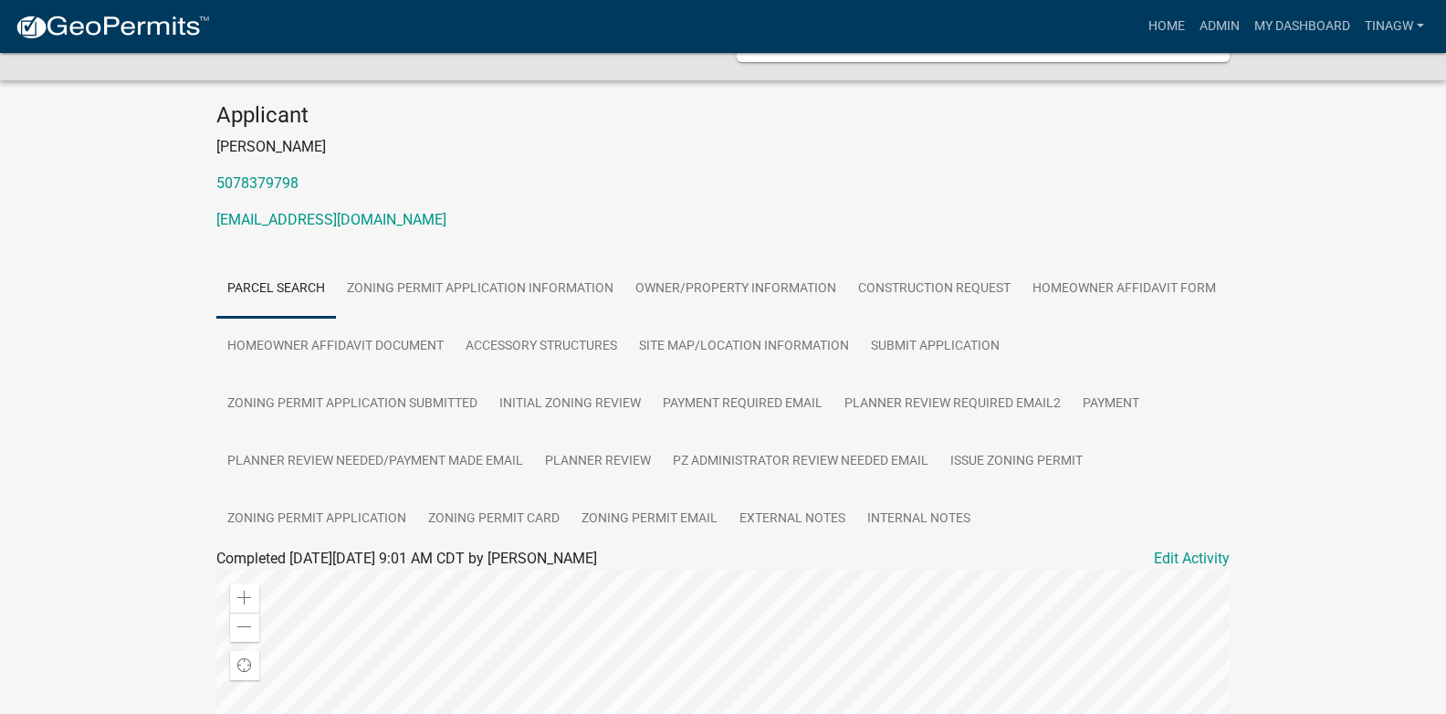
scroll to position [274, 0]
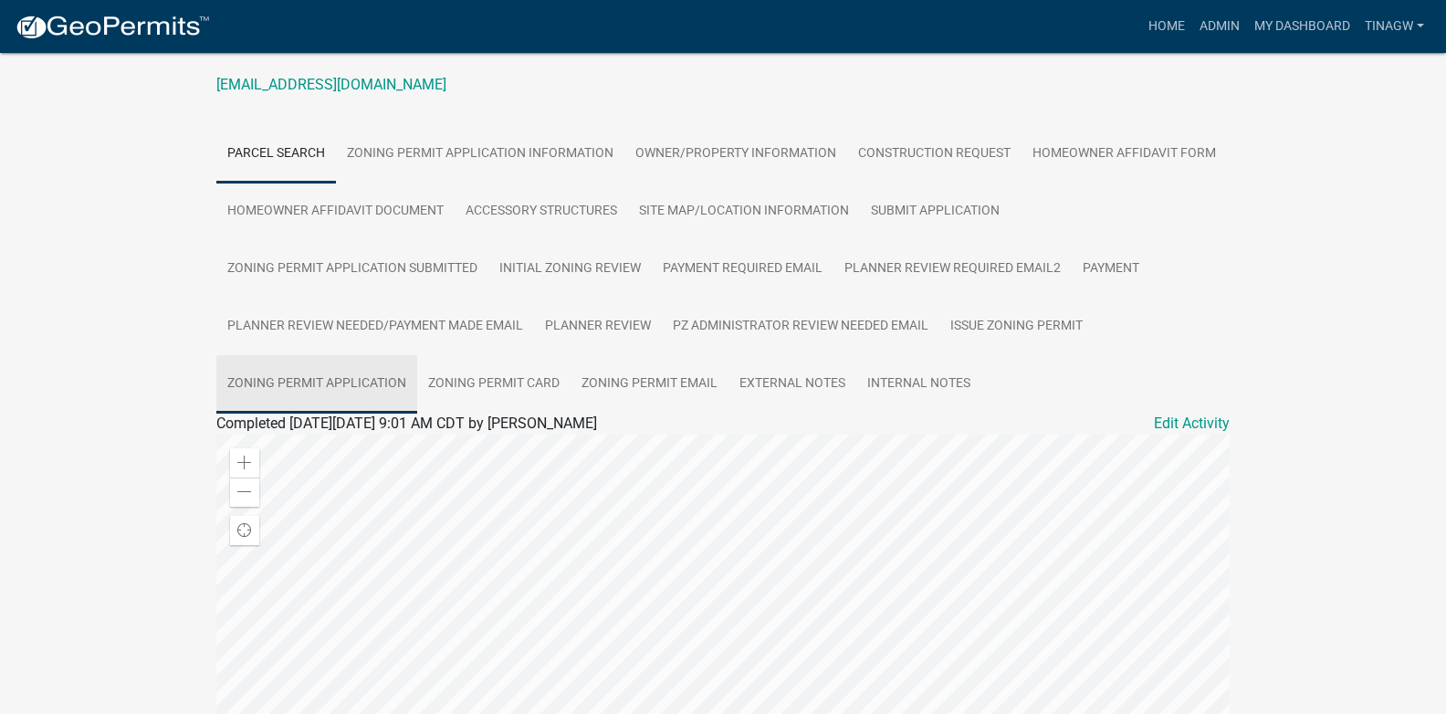
click at [330, 376] on link "Zoning Permit Application" at bounding box center [316, 384] width 201 height 58
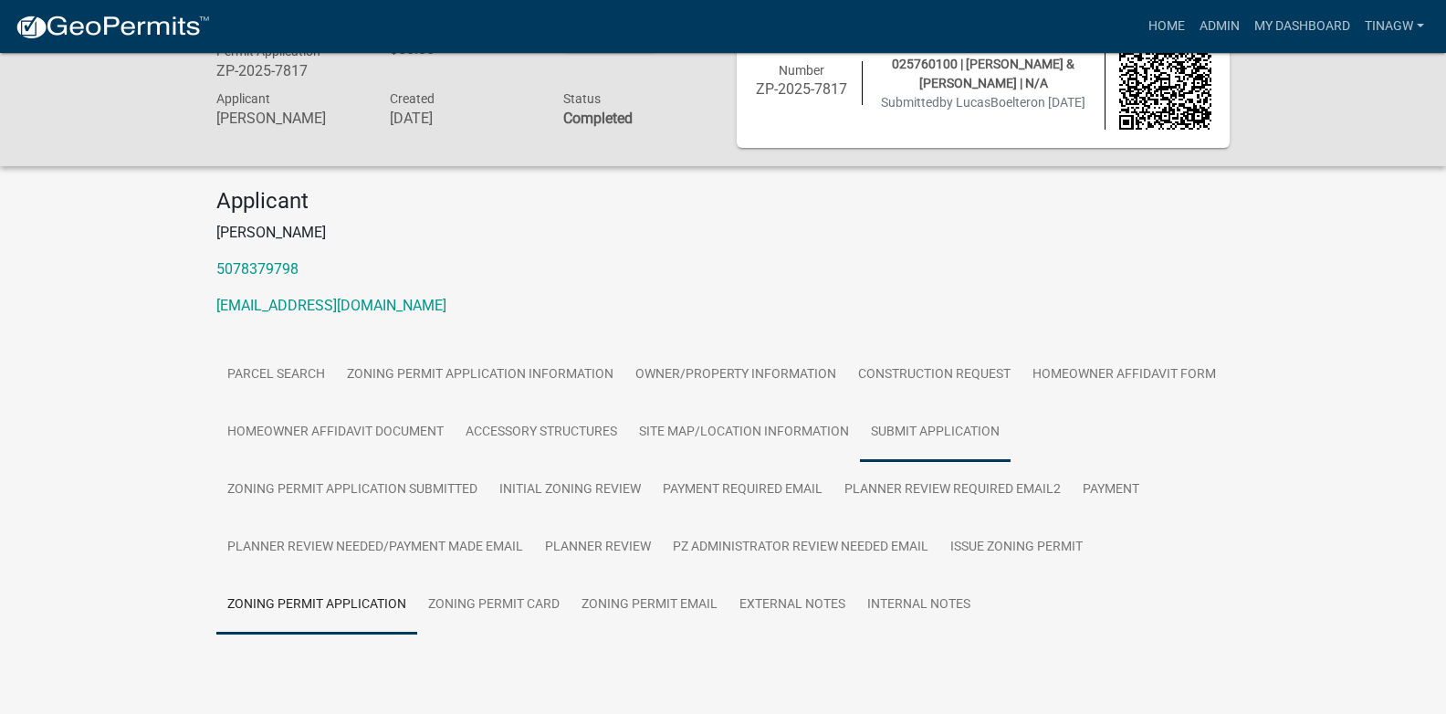
scroll to position [93, 0]
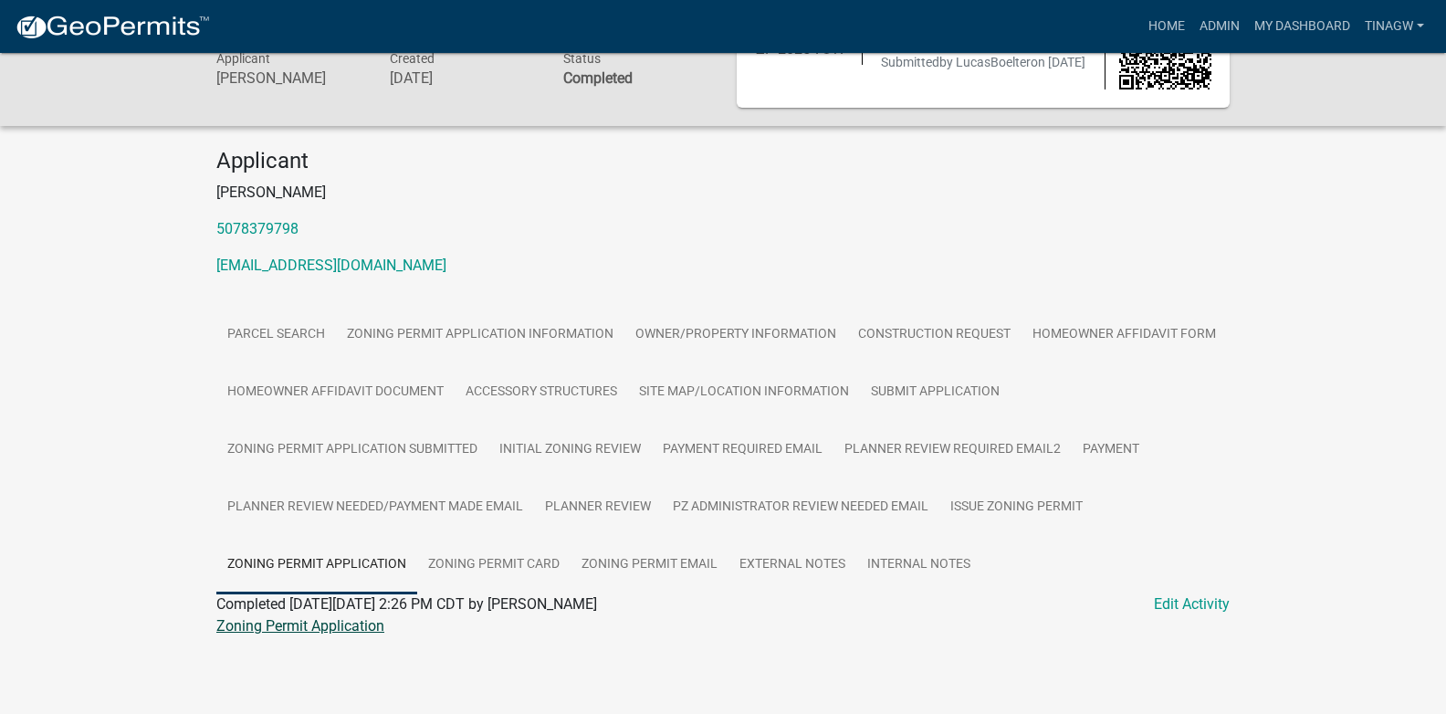
click at [291, 621] on link "Zoning Permit Application" at bounding box center [300, 625] width 168 height 17
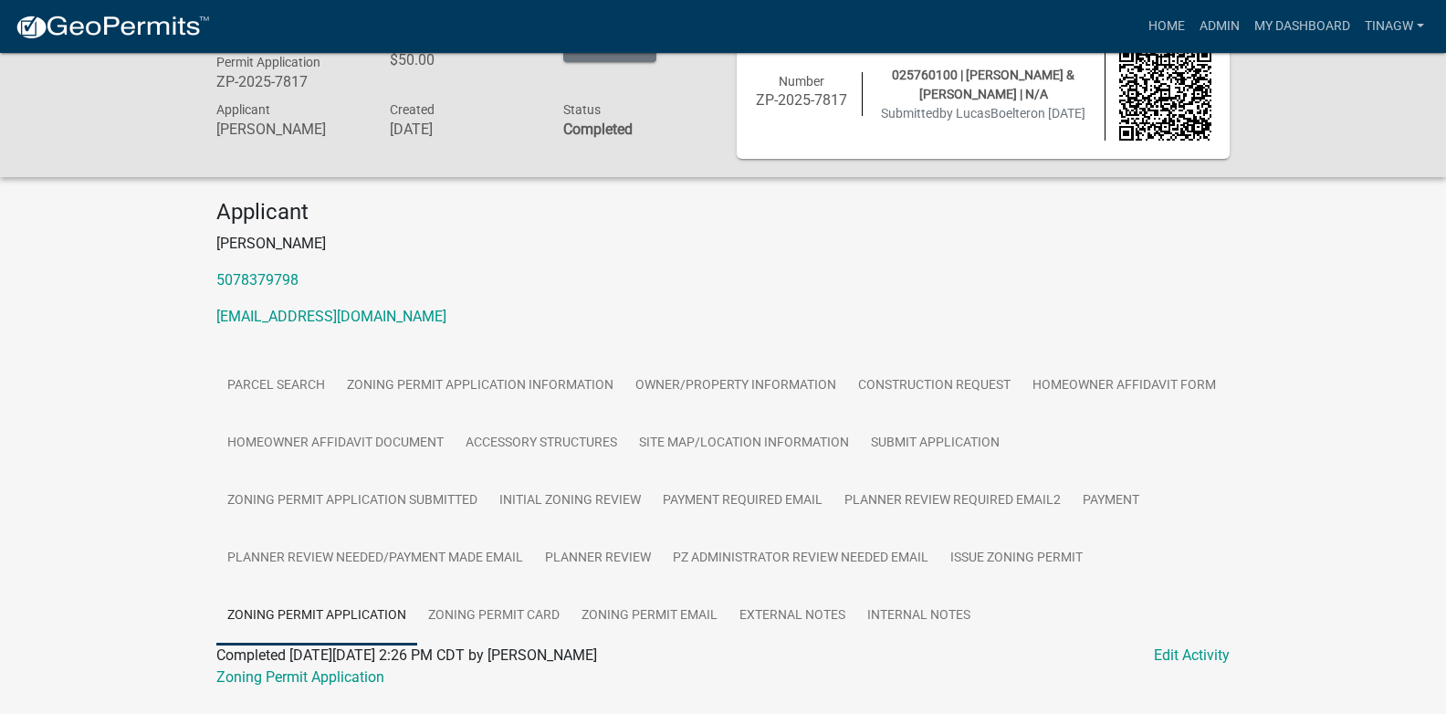
scroll to position [0, 0]
